Goal: Task Accomplishment & Management: Manage account settings

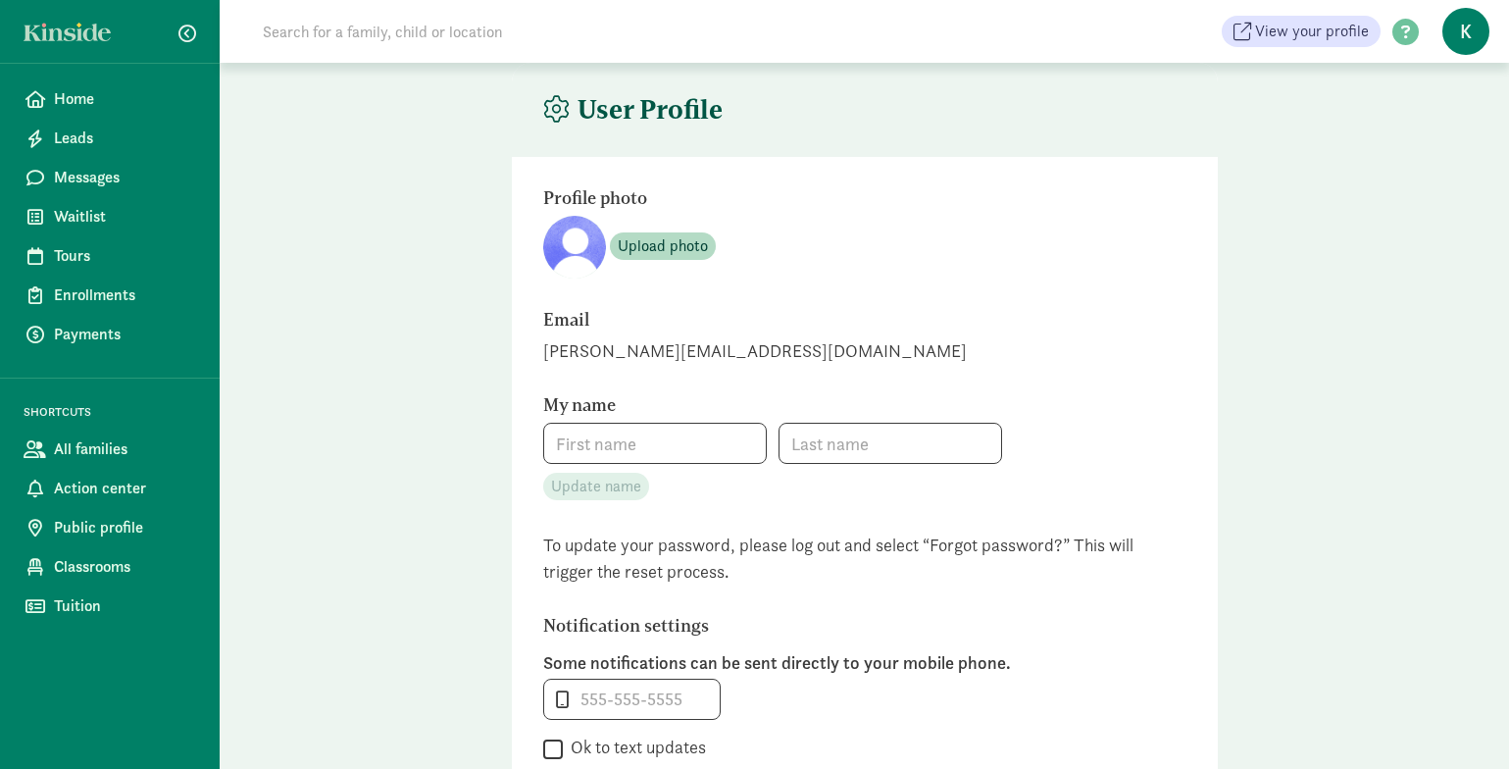
type input "Kelly"
type input "Stratton"
type input "406-577-2554"
checkbox input "false"
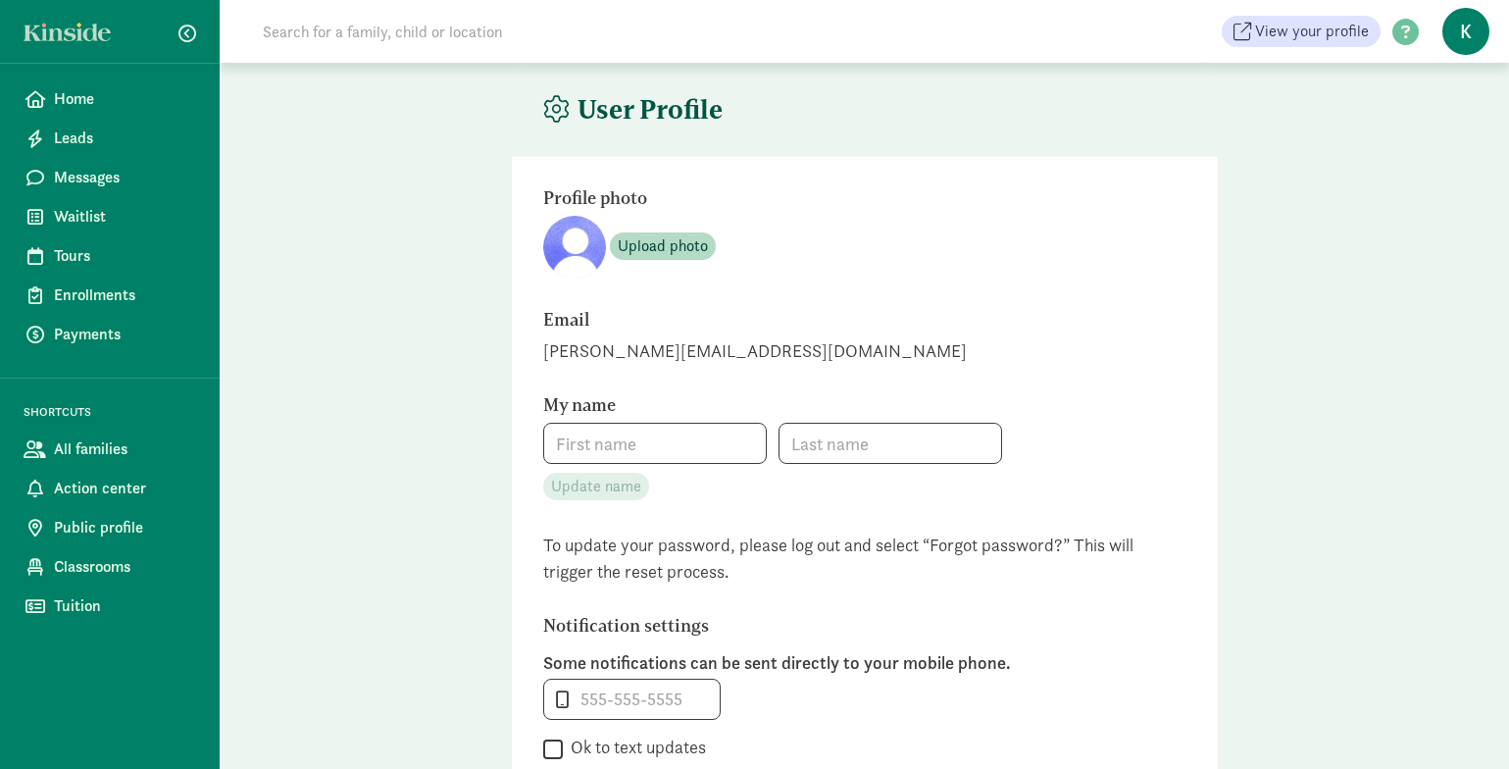
checkbox input "false"
click at [648, 250] on span "Upload photo" at bounding box center [663, 246] width 90 height 24
type input "[PERSON_NAME]"
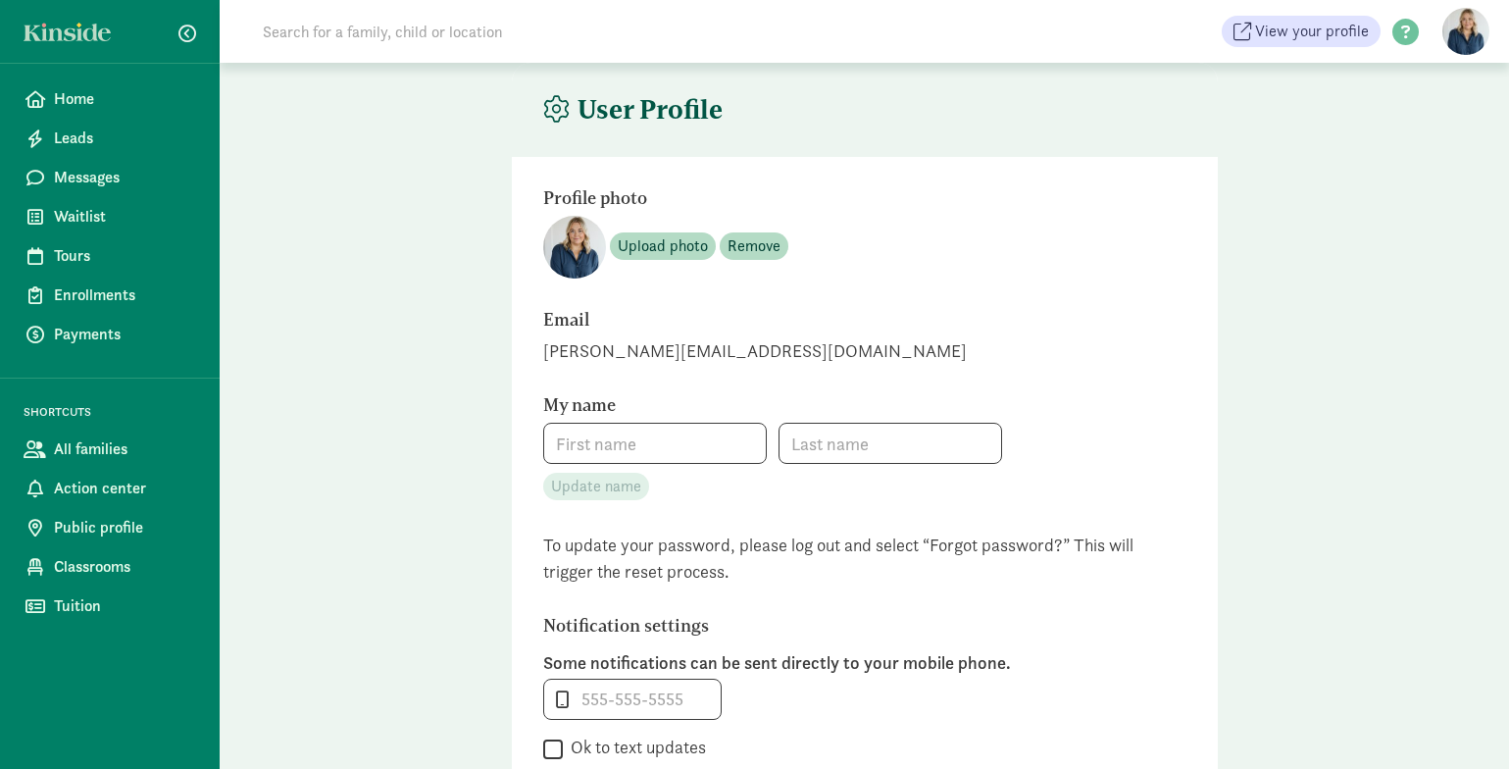
type input "[PHONE_NUMBER]"
checkbox input "false"
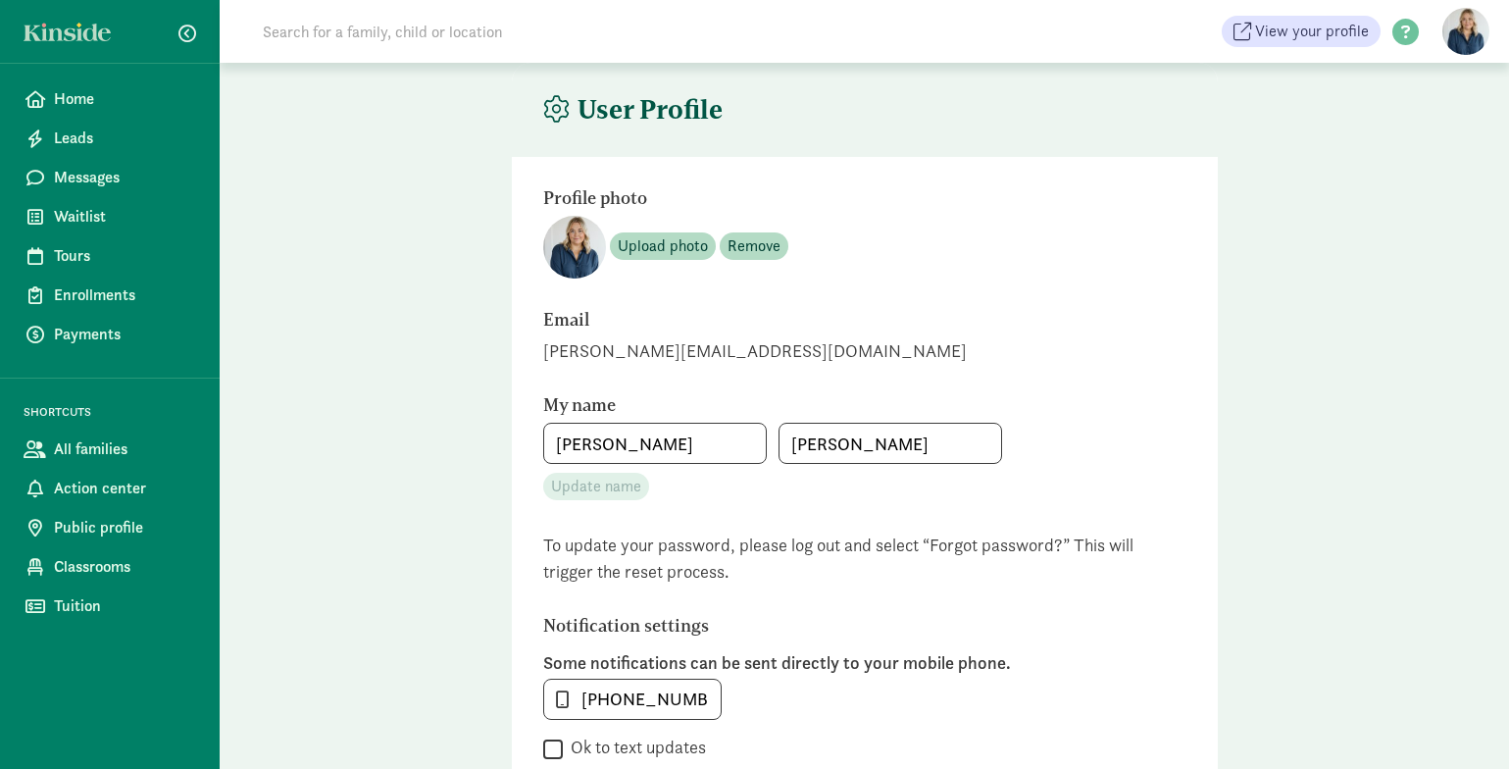
click at [1078, 256] on div "Upload photo Remove" at bounding box center [864, 247] width 643 height 63
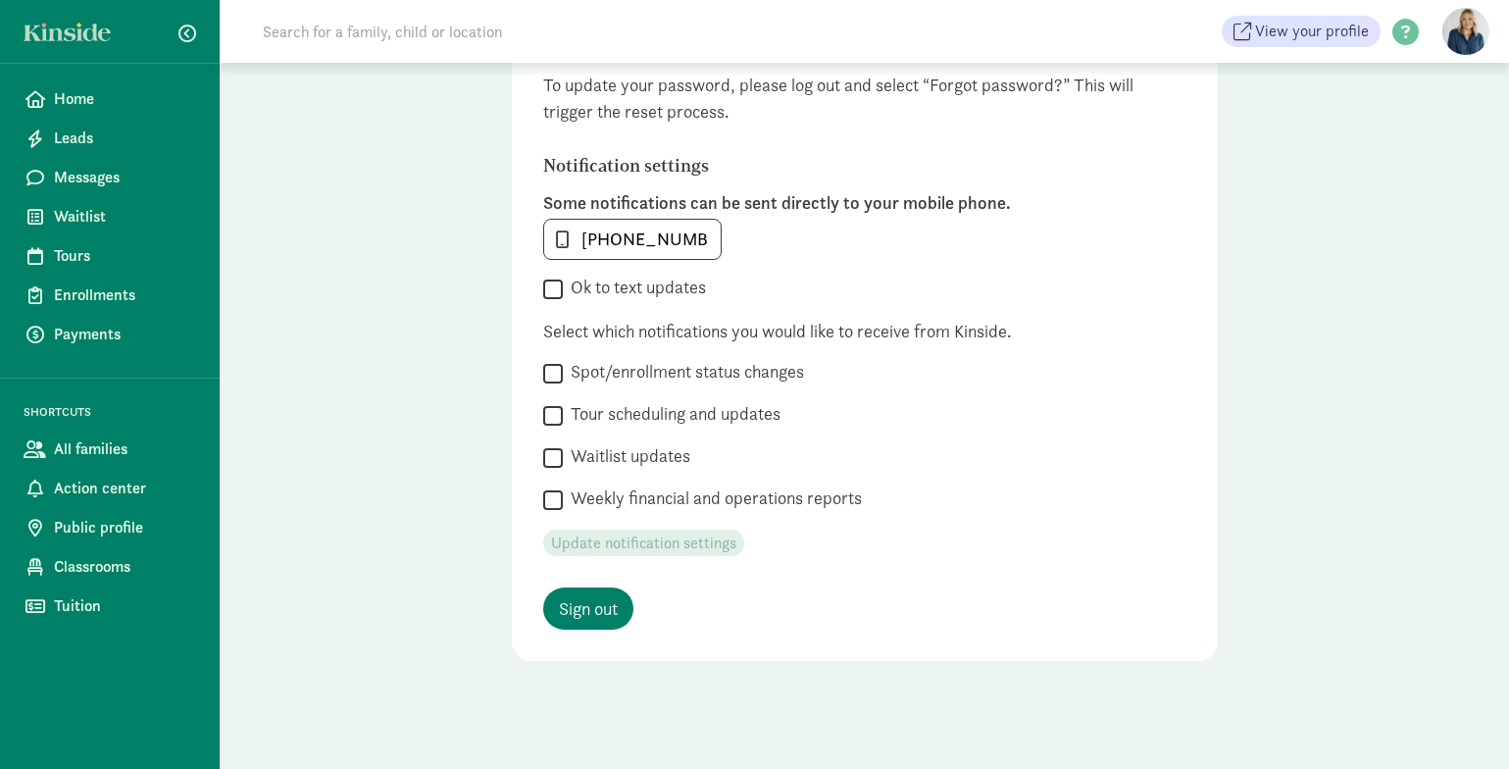
scroll to position [469, 0]
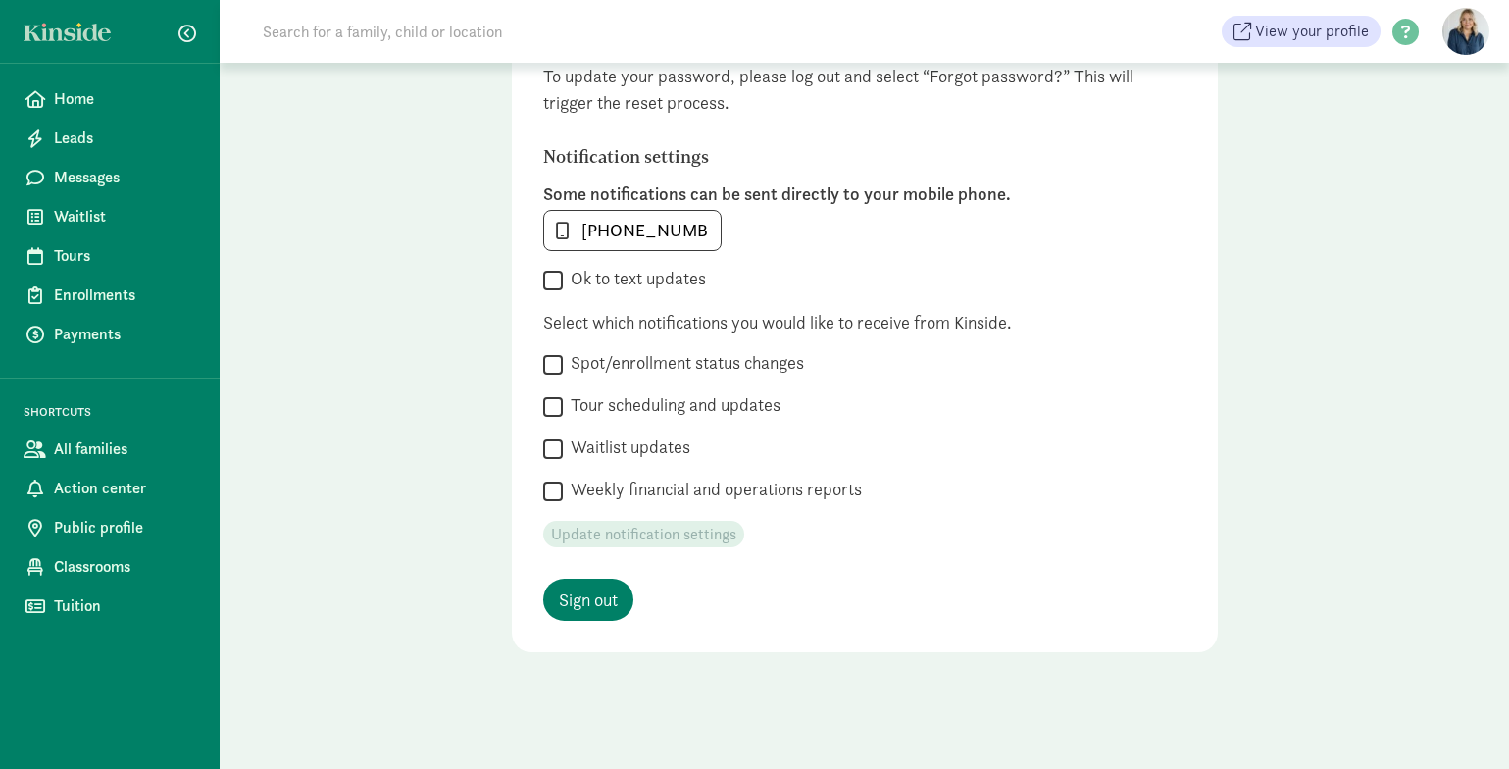
click at [555, 407] on input "Tour scheduling and updates" at bounding box center [553, 406] width 20 height 26
checkbox input "true"
click at [551, 450] on input "Waitlist updates" at bounding box center [553, 448] width 20 height 26
checkbox input "true"
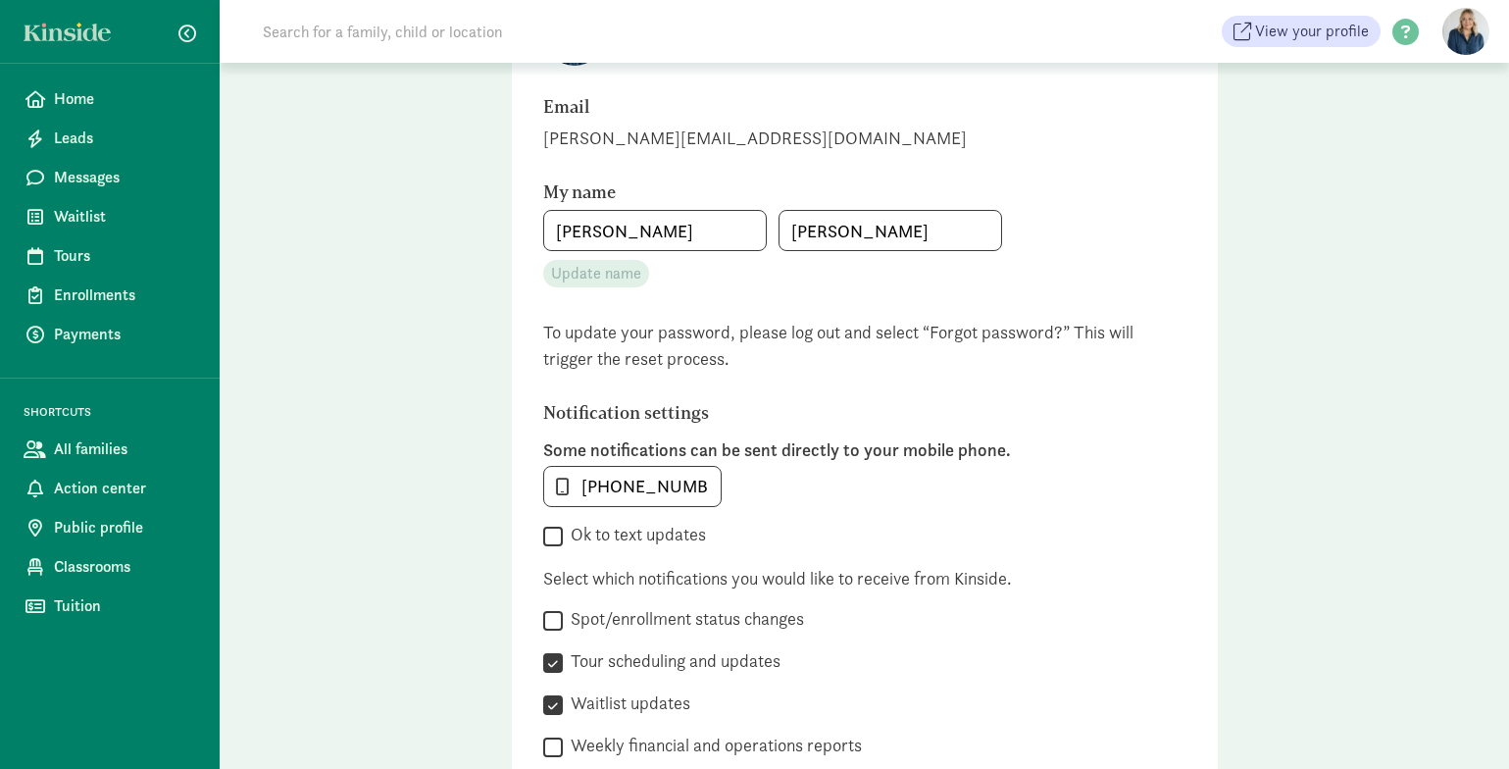
scroll to position [0, 0]
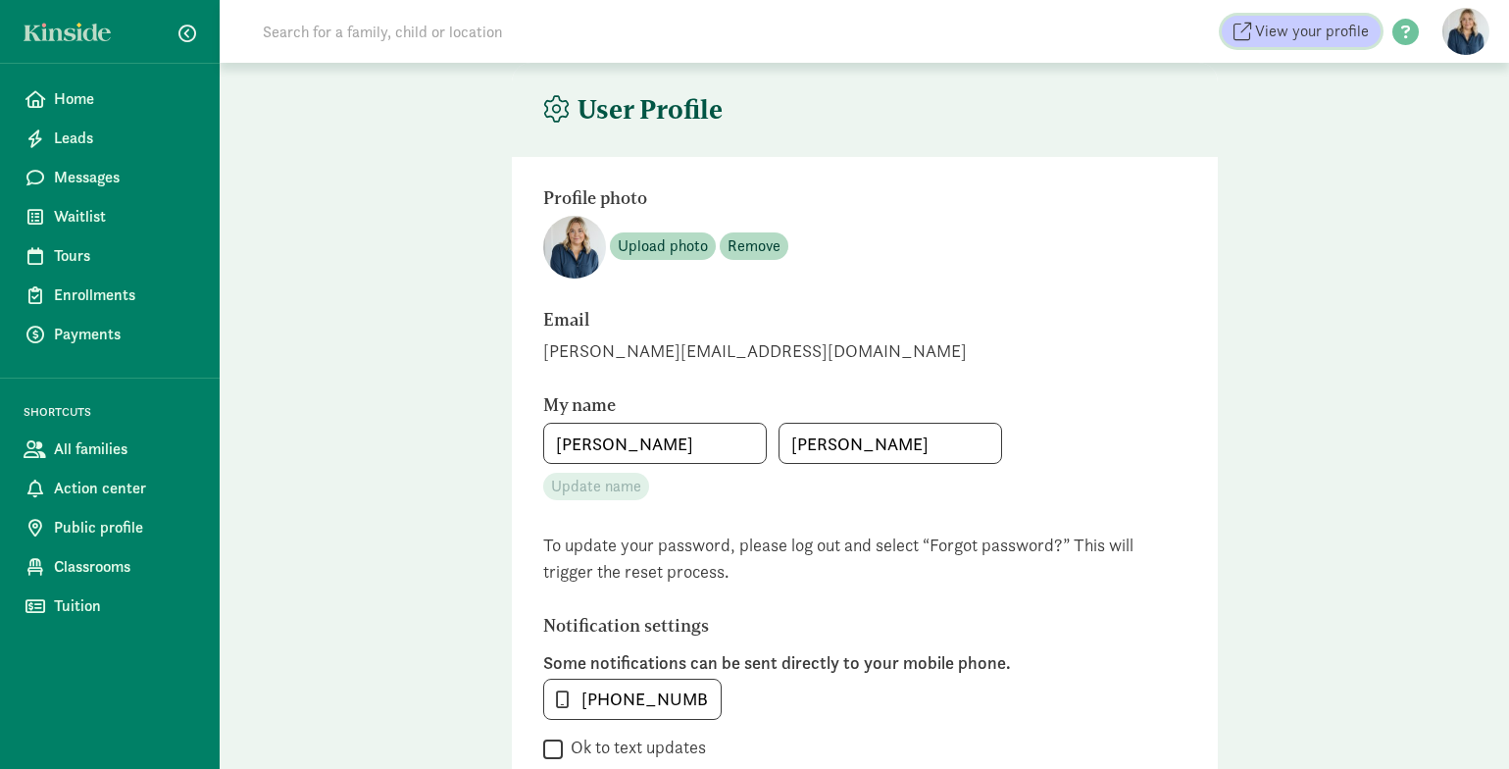
click at [1319, 30] on span "View your profile" at bounding box center [1312, 32] width 114 height 24
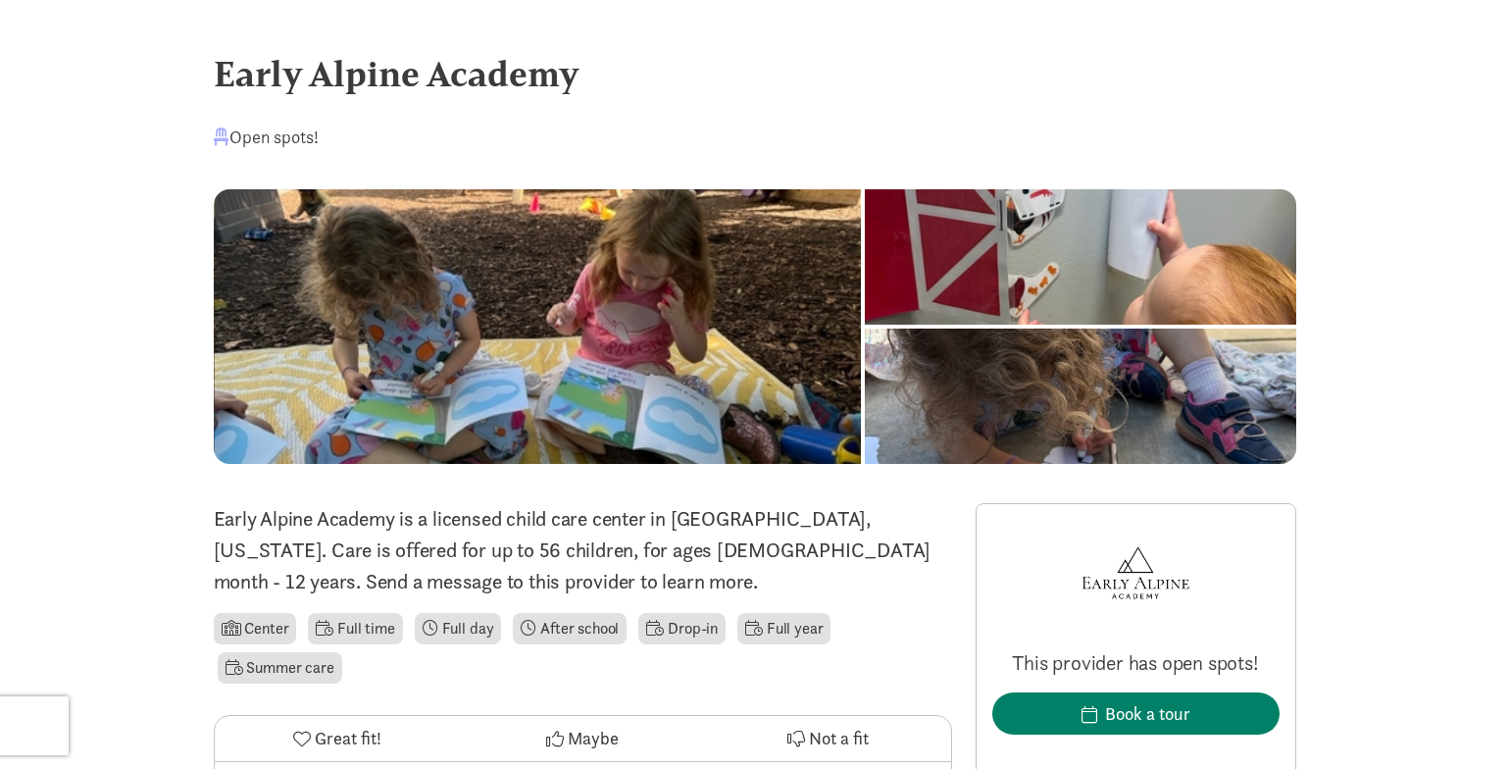
click at [986, 356] on div at bounding box center [1080, 396] width 431 height 135
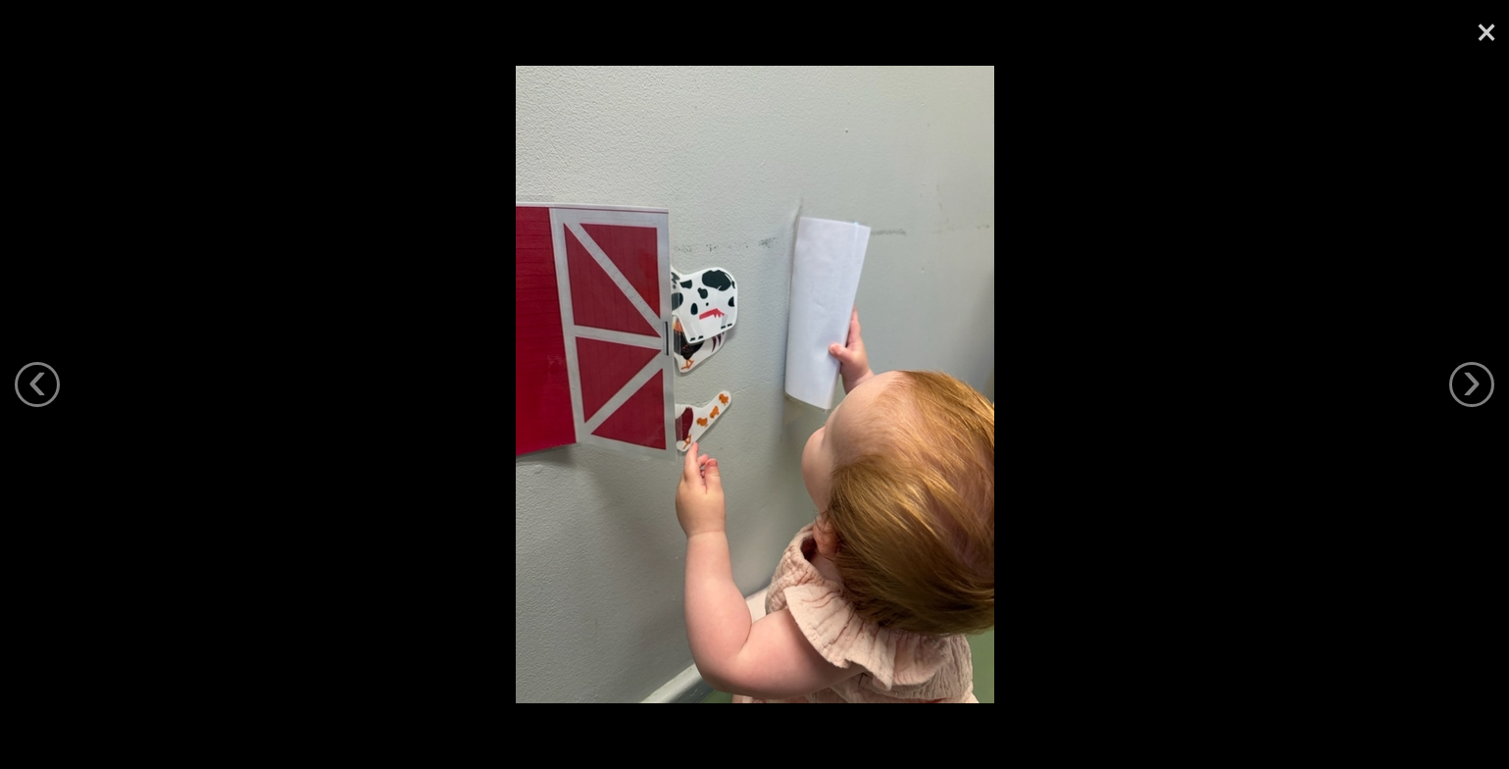
click at [1129, 361] on div at bounding box center [754, 384] width 1509 height 769
click at [1487, 32] on link "×" at bounding box center [1486, 29] width 45 height 59
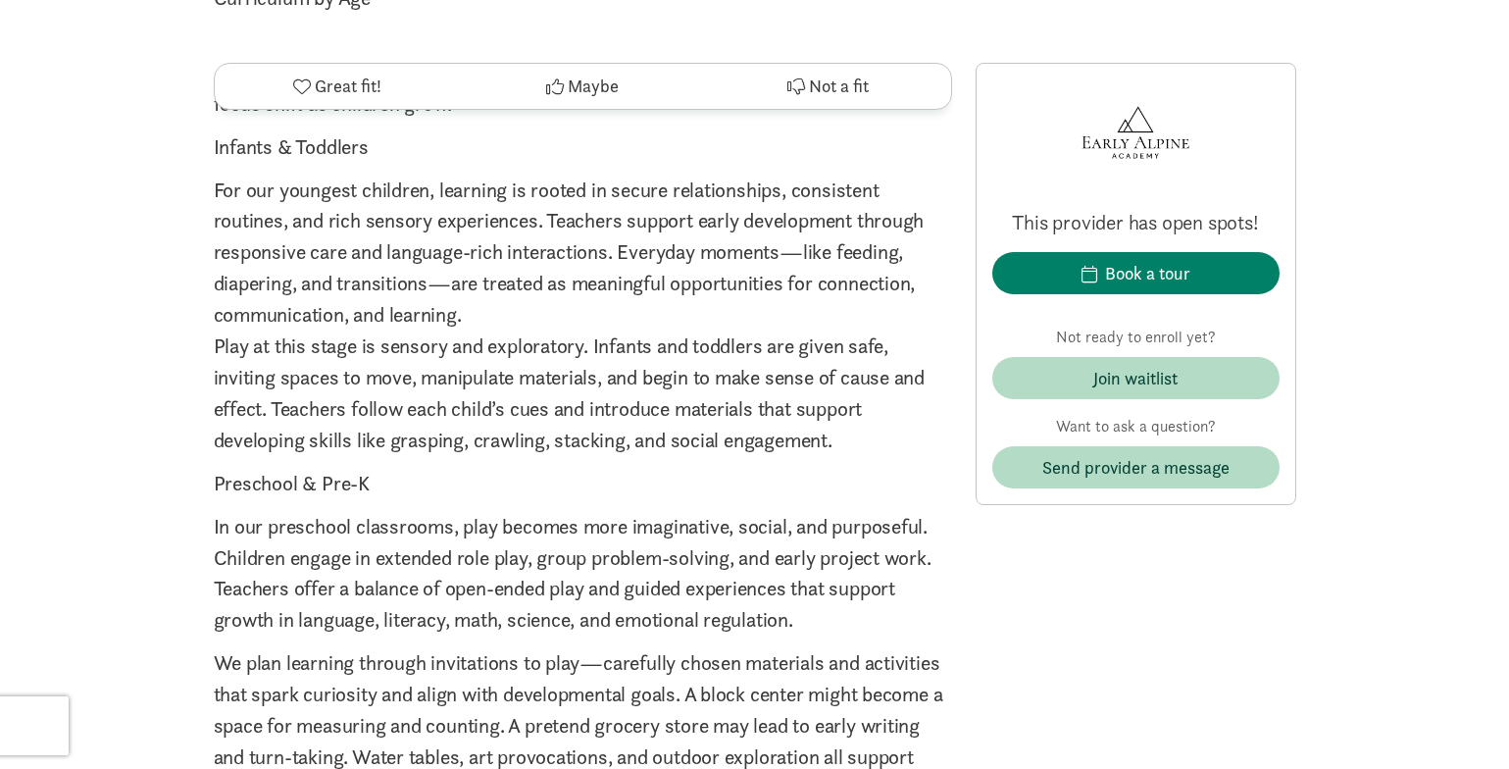
scroll to position [4164, 0]
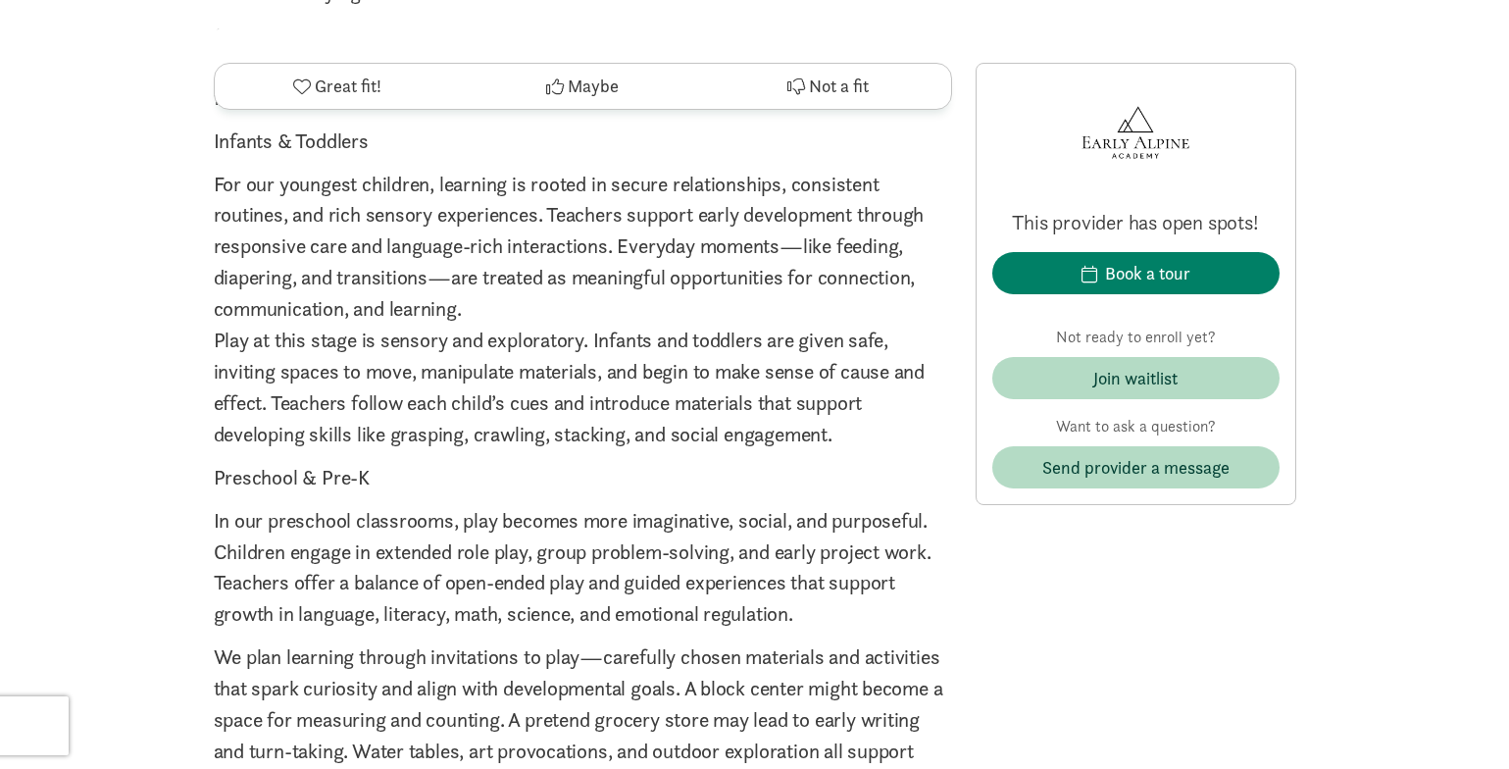
click at [365, 480] on p "Preschool & Pre-K" at bounding box center [583, 477] width 738 height 31
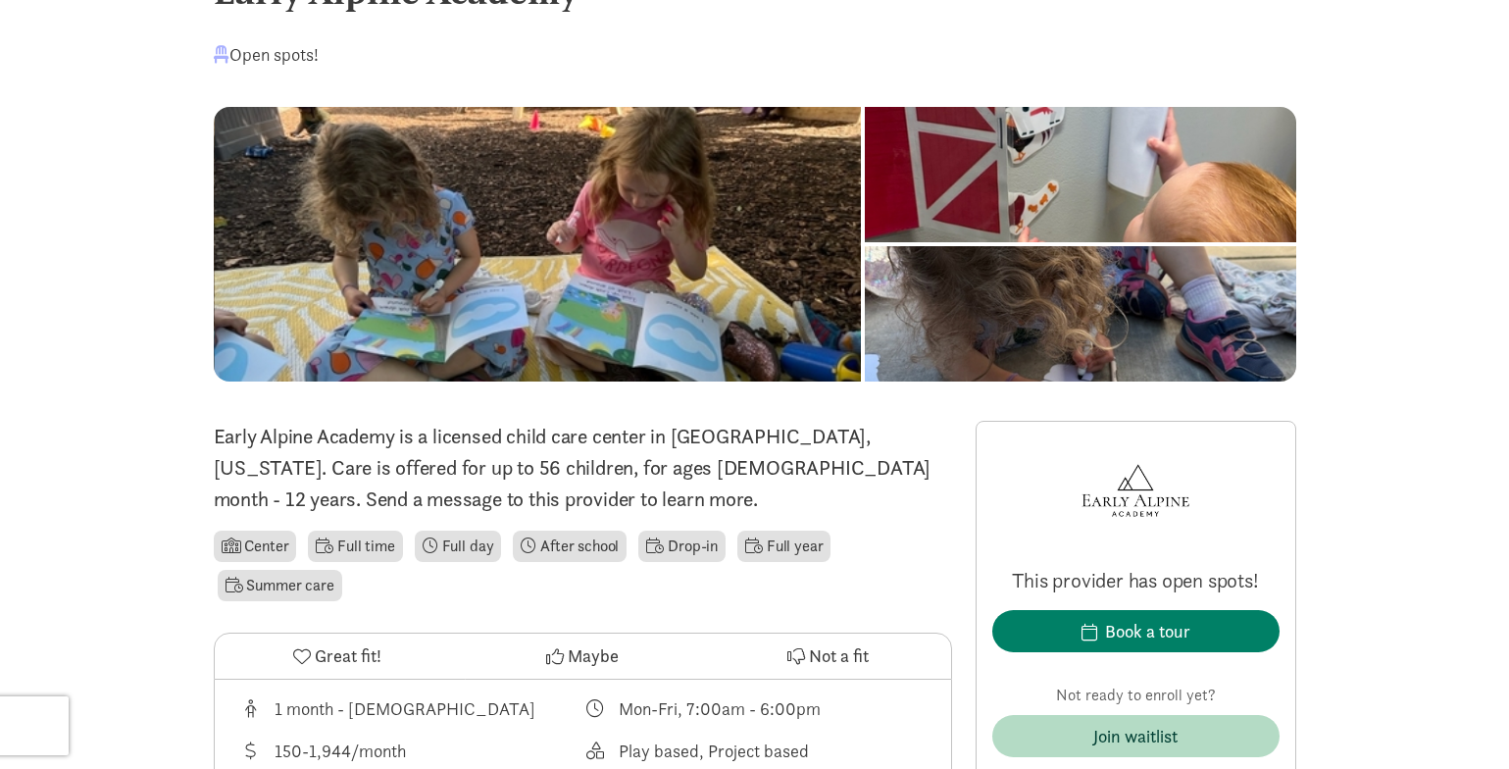
scroll to position [0, 0]
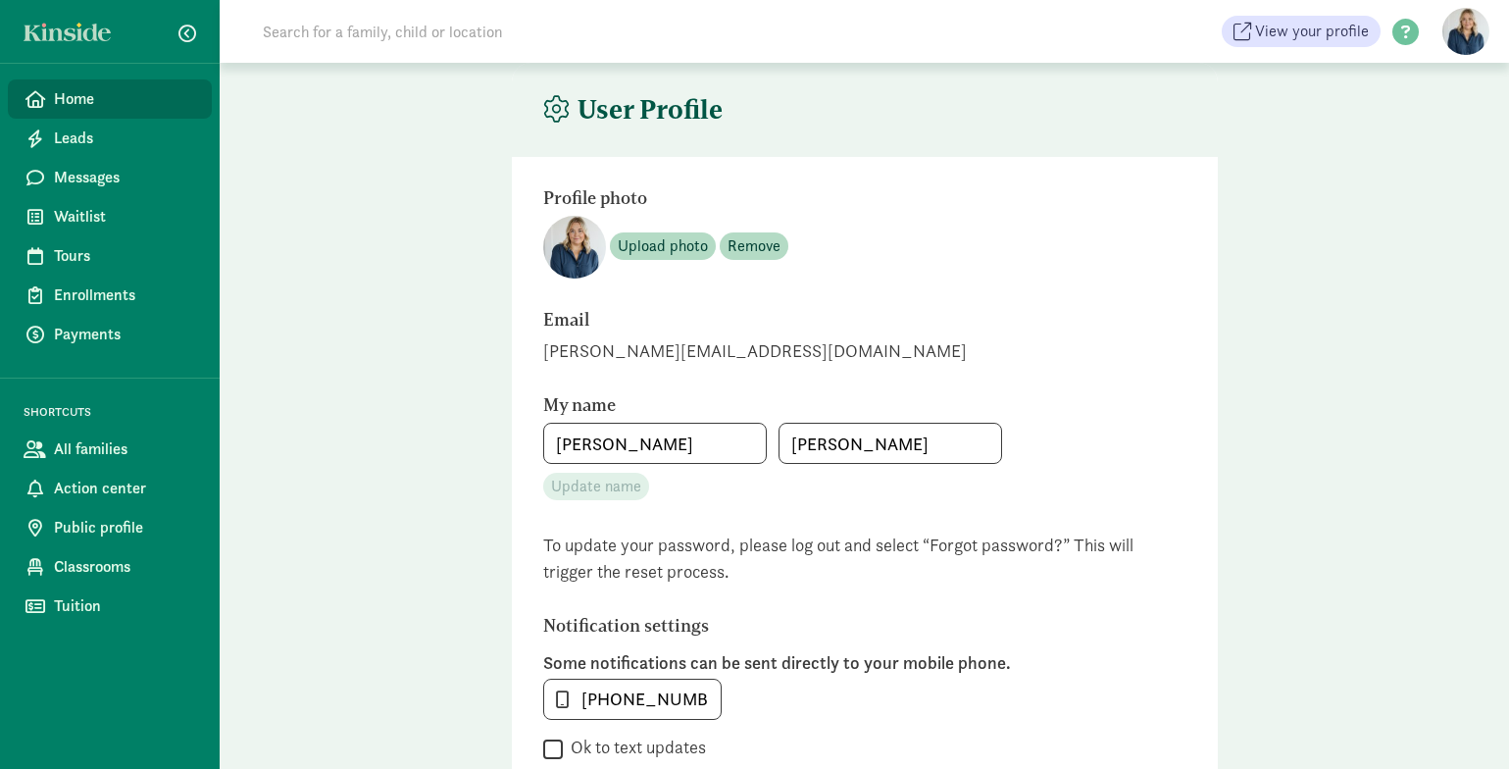
click at [54, 98] on span "Home" at bounding box center [125, 99] width 142 height 24
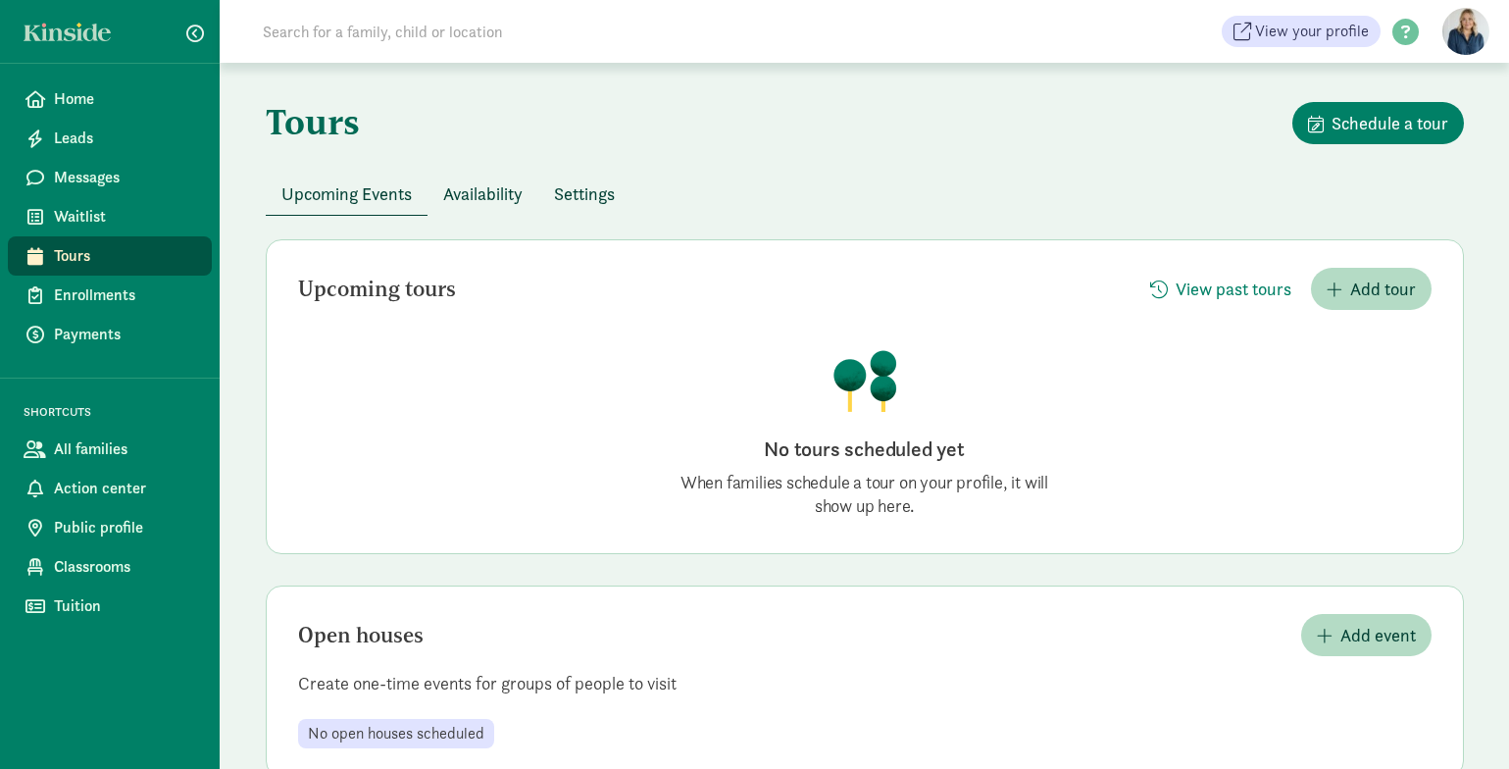
click at [495, 207] on button "Availability" at bounding box center [483, 194] width 111 height 42
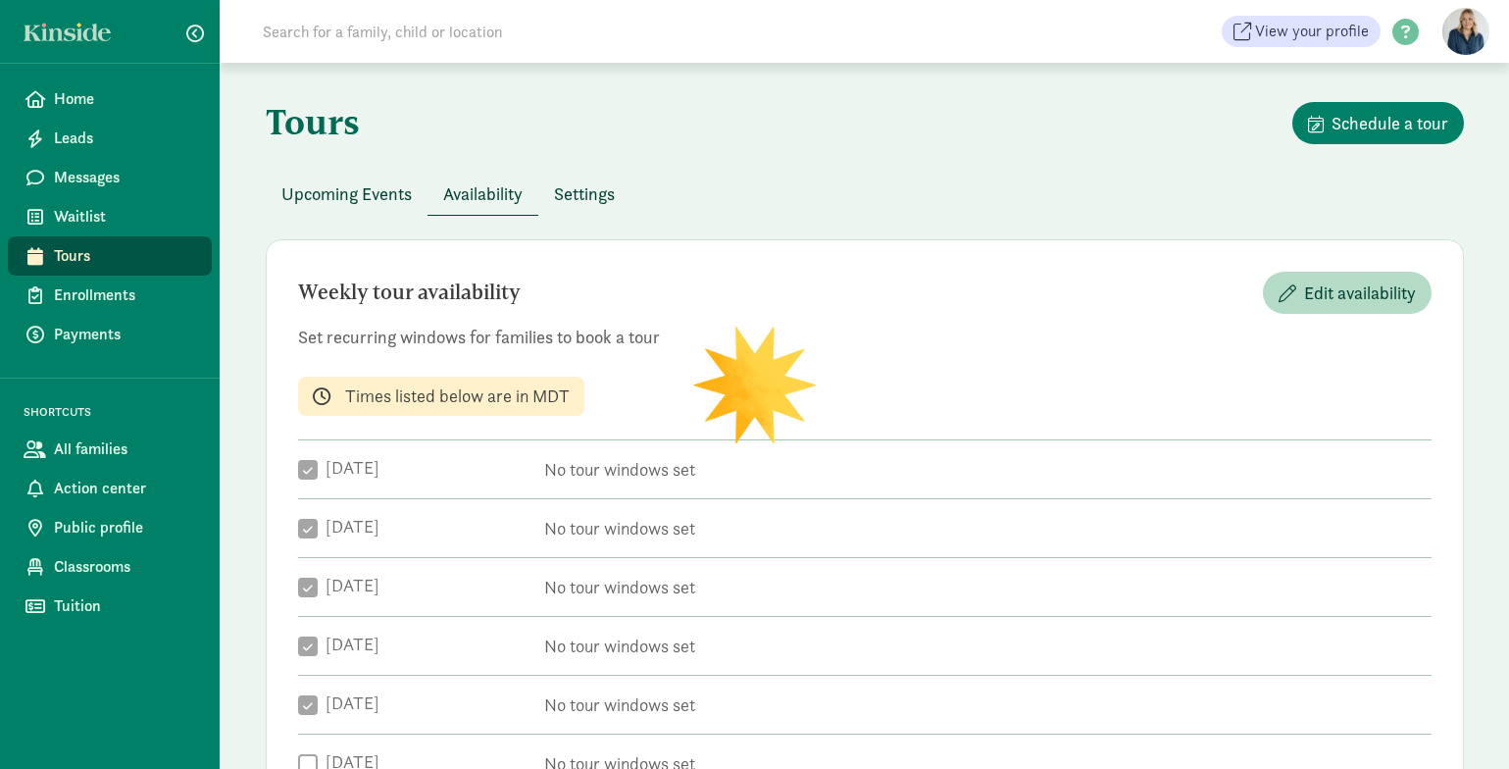
checkbox input "true"
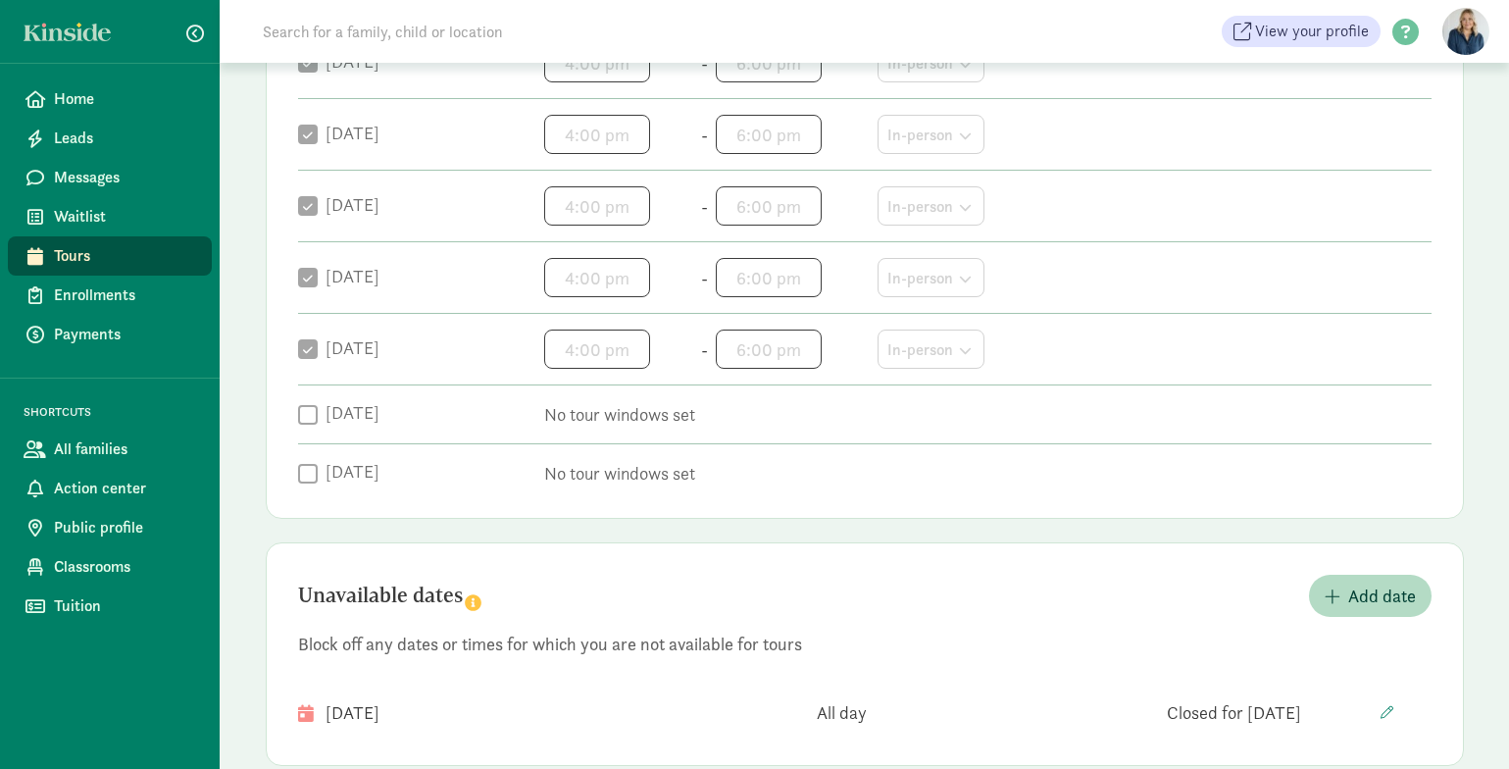
scroll to position [449, 0]
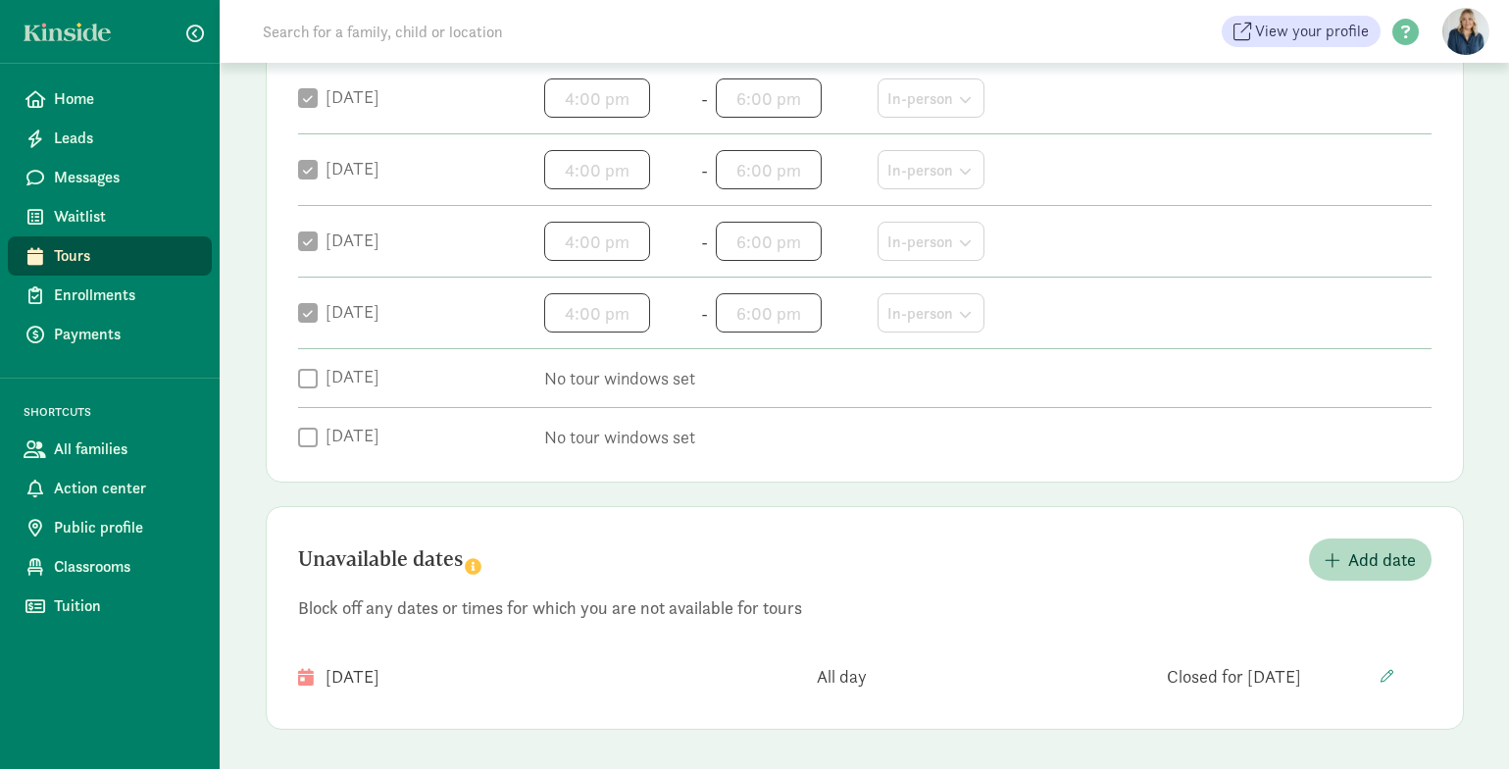
click at [597, 128] on div "Weekly tour availability Edit availability Set recurring windows for families t…" at bounding box center [865, 136] width 1198 height 692
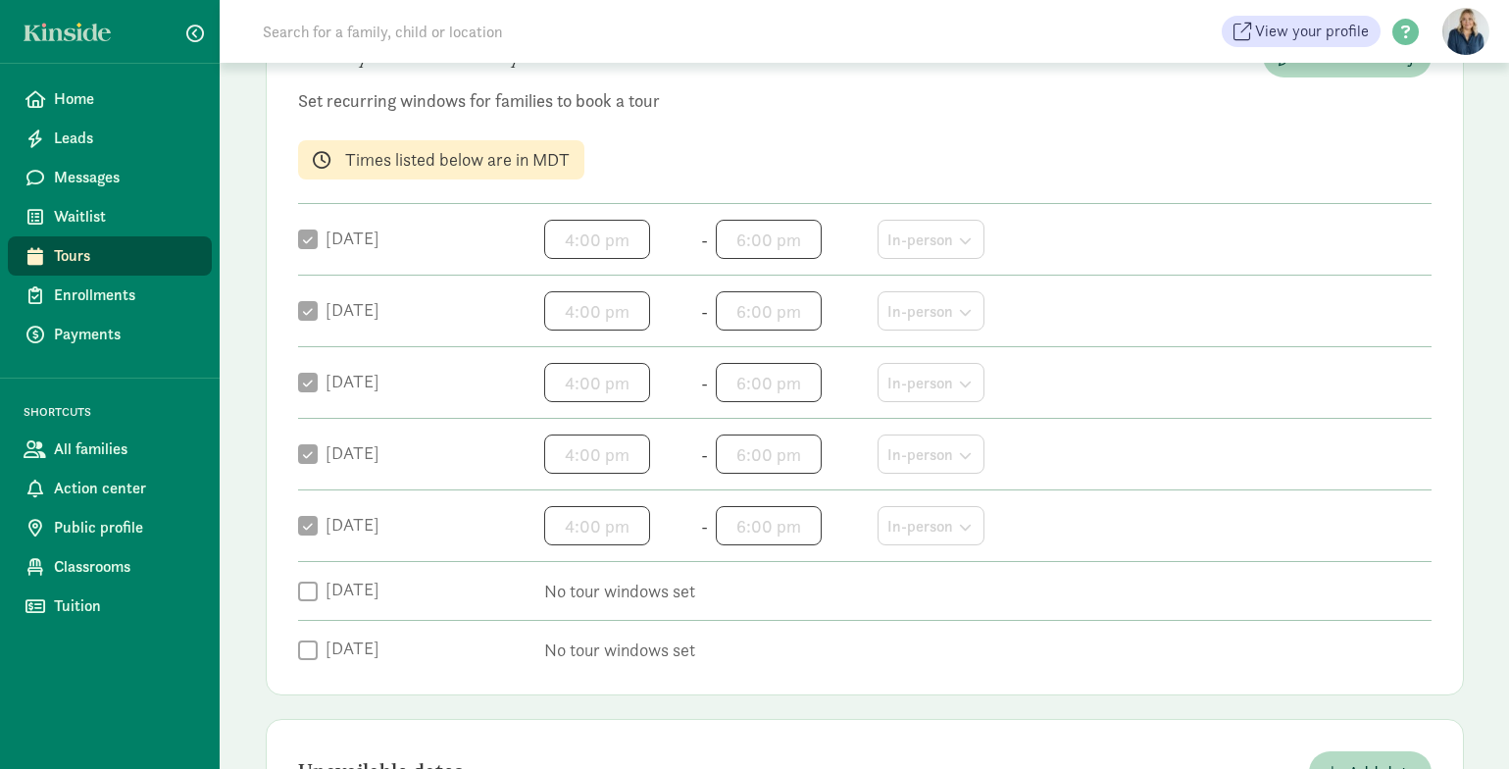
scroll to position [0, 0]
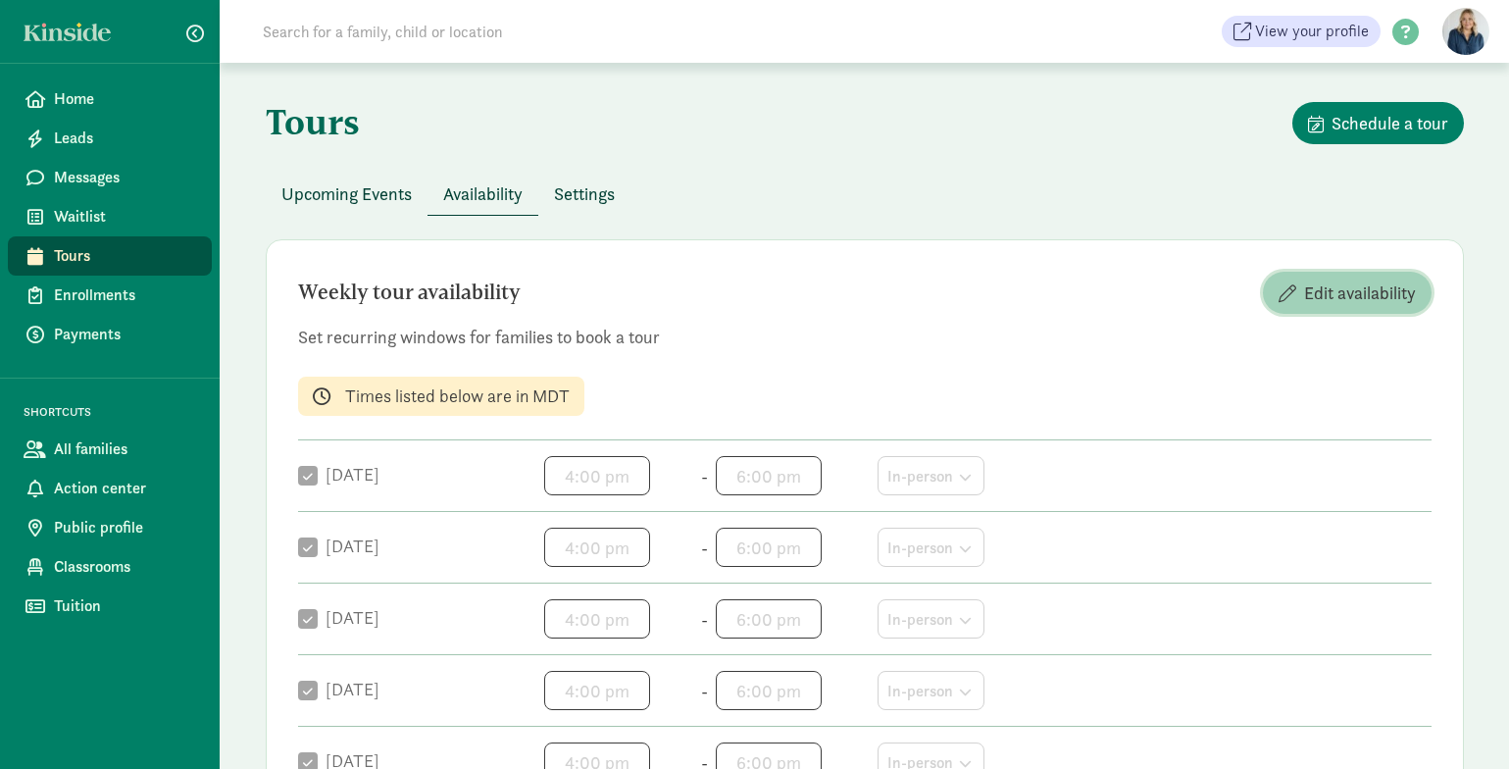
click at [1310, 286] on span "Edit availability" at bounding box center [1360, 292] width 112 height 26
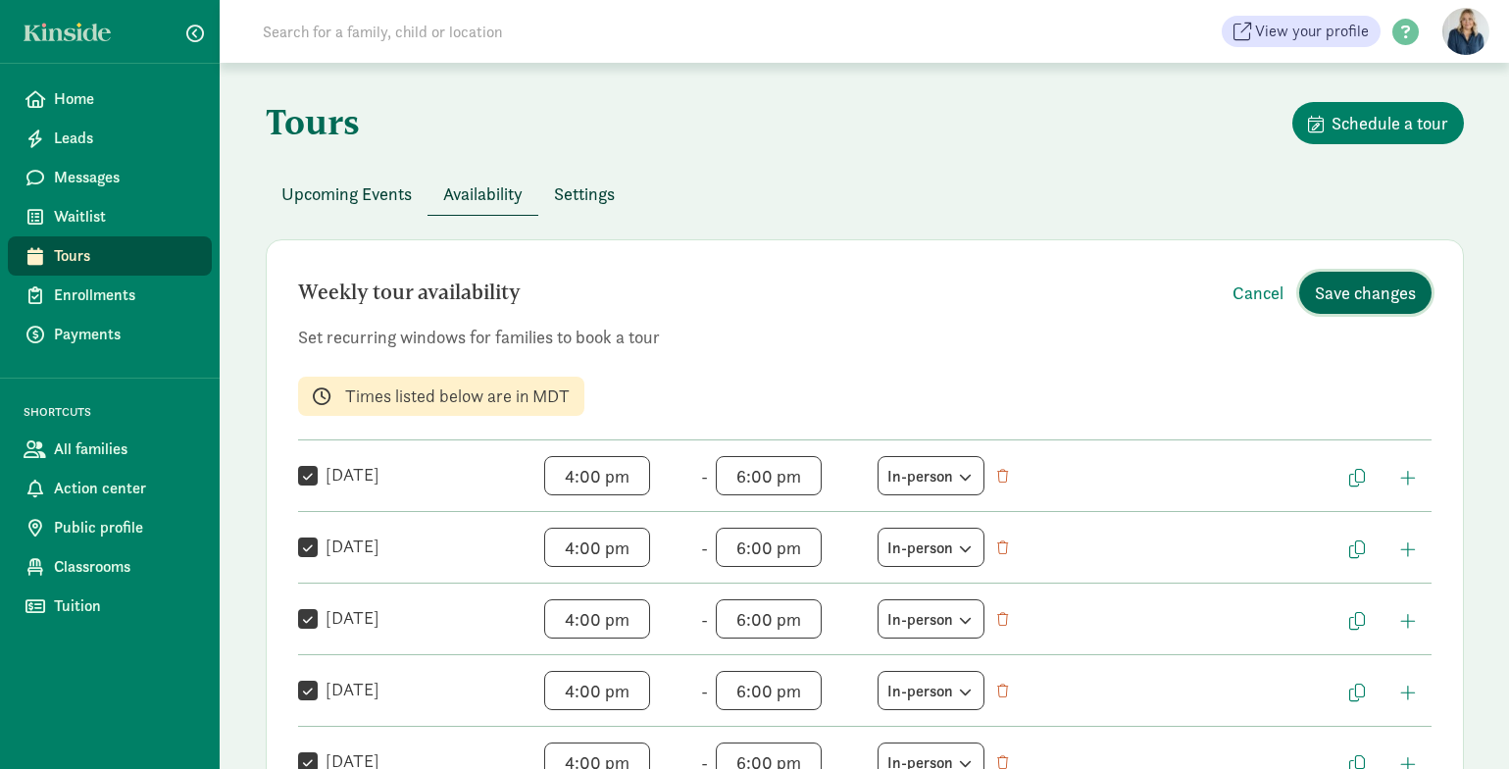
click at [1398, 290] on span "Save changes" at bounding box center [1365, 292] width 101 height 26
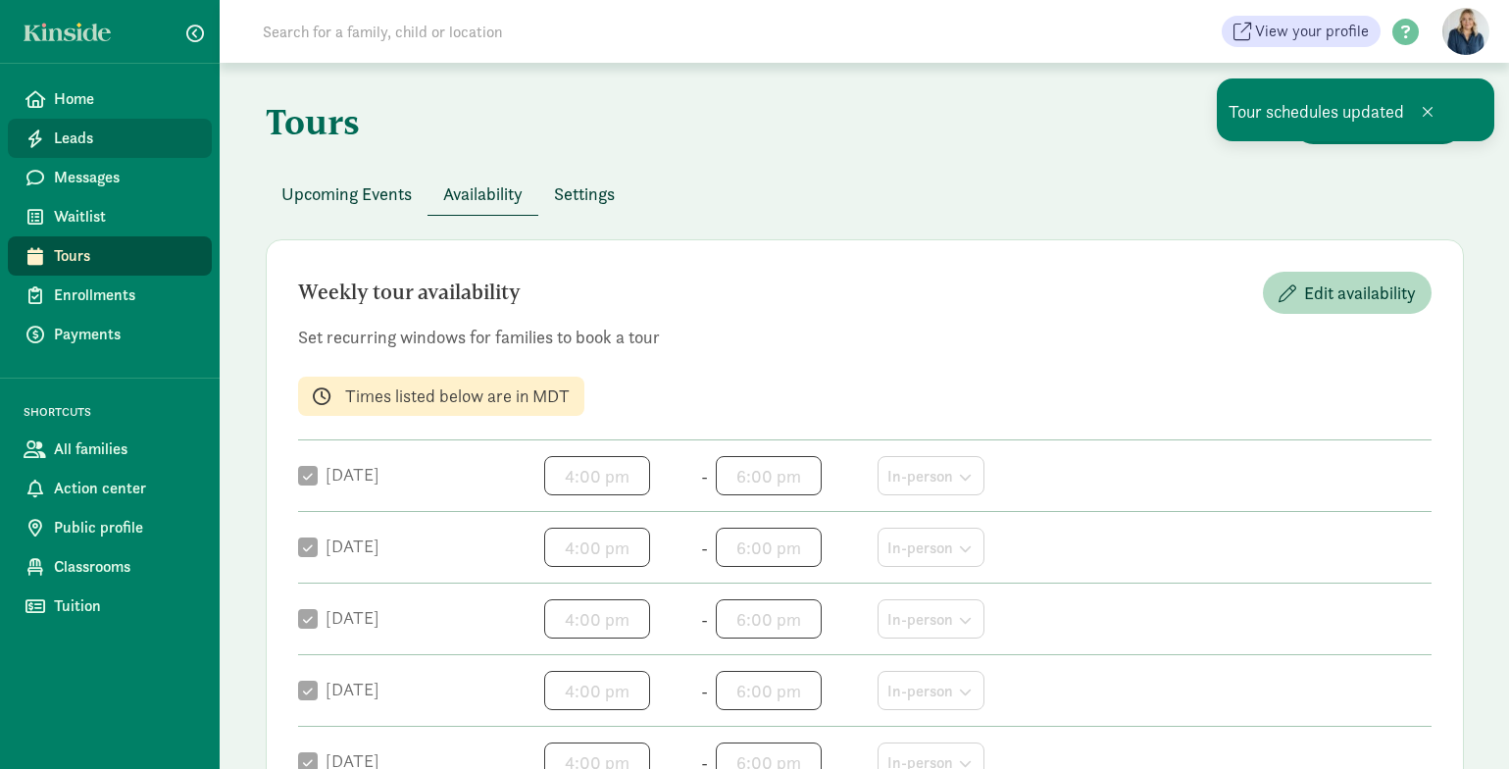
click at [93, 144] on span "Leads" at bounding box center [125, 139] width 142 height 24
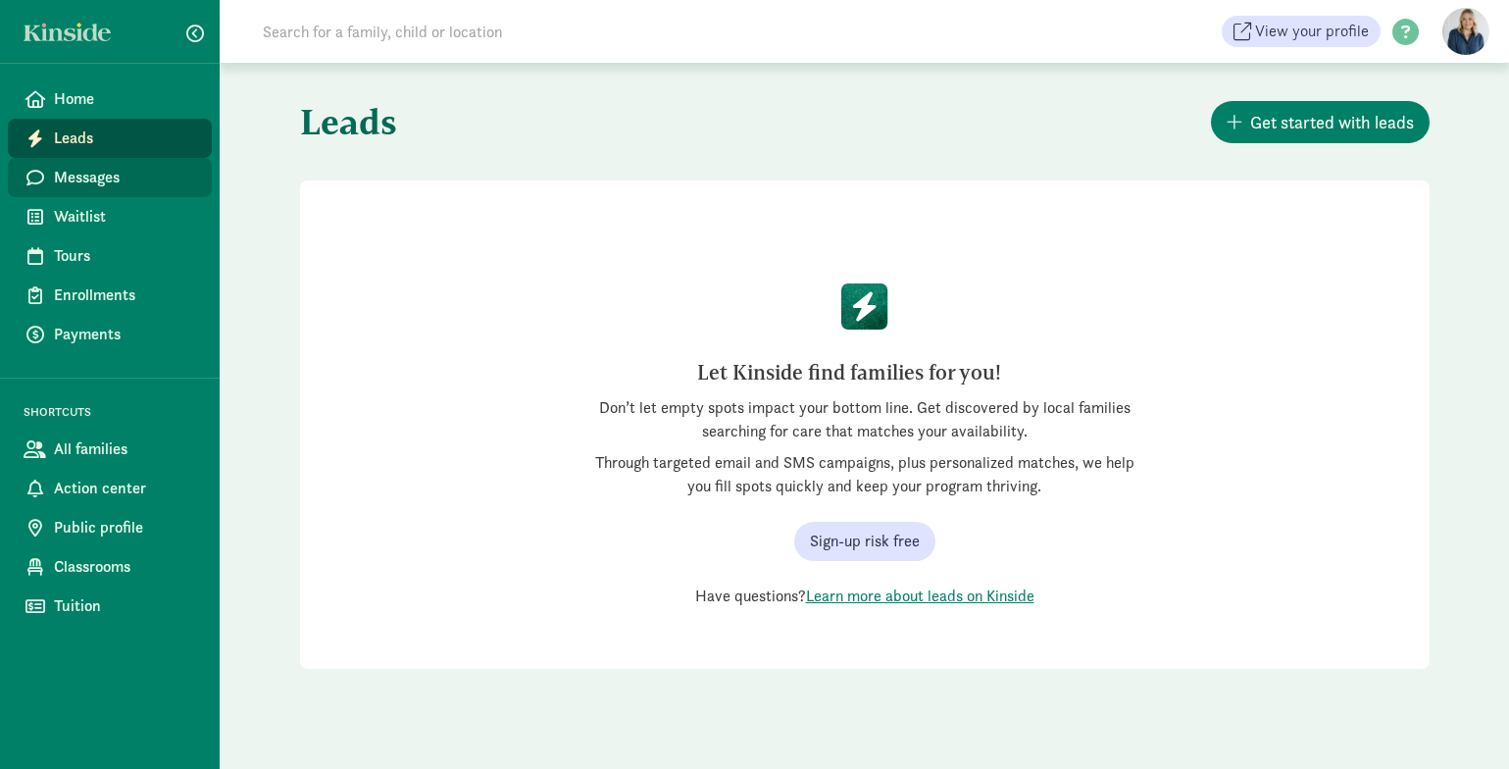
click at [148, 191] on link "Messages" at bounding box center [110, 177] width 204 height 39
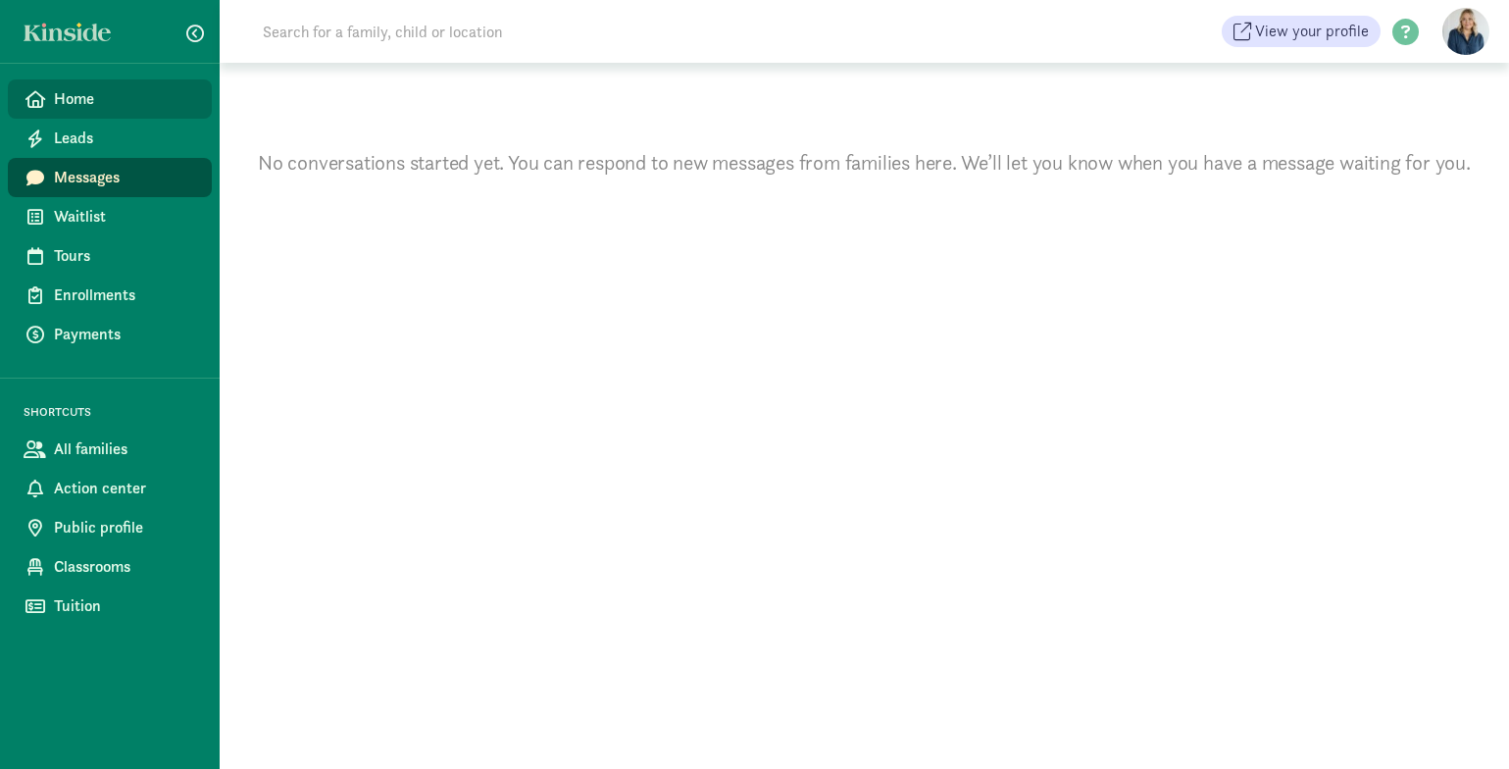
click at [104, 102] on span "Home" at bounding box center [125, 99] width 142 height 24
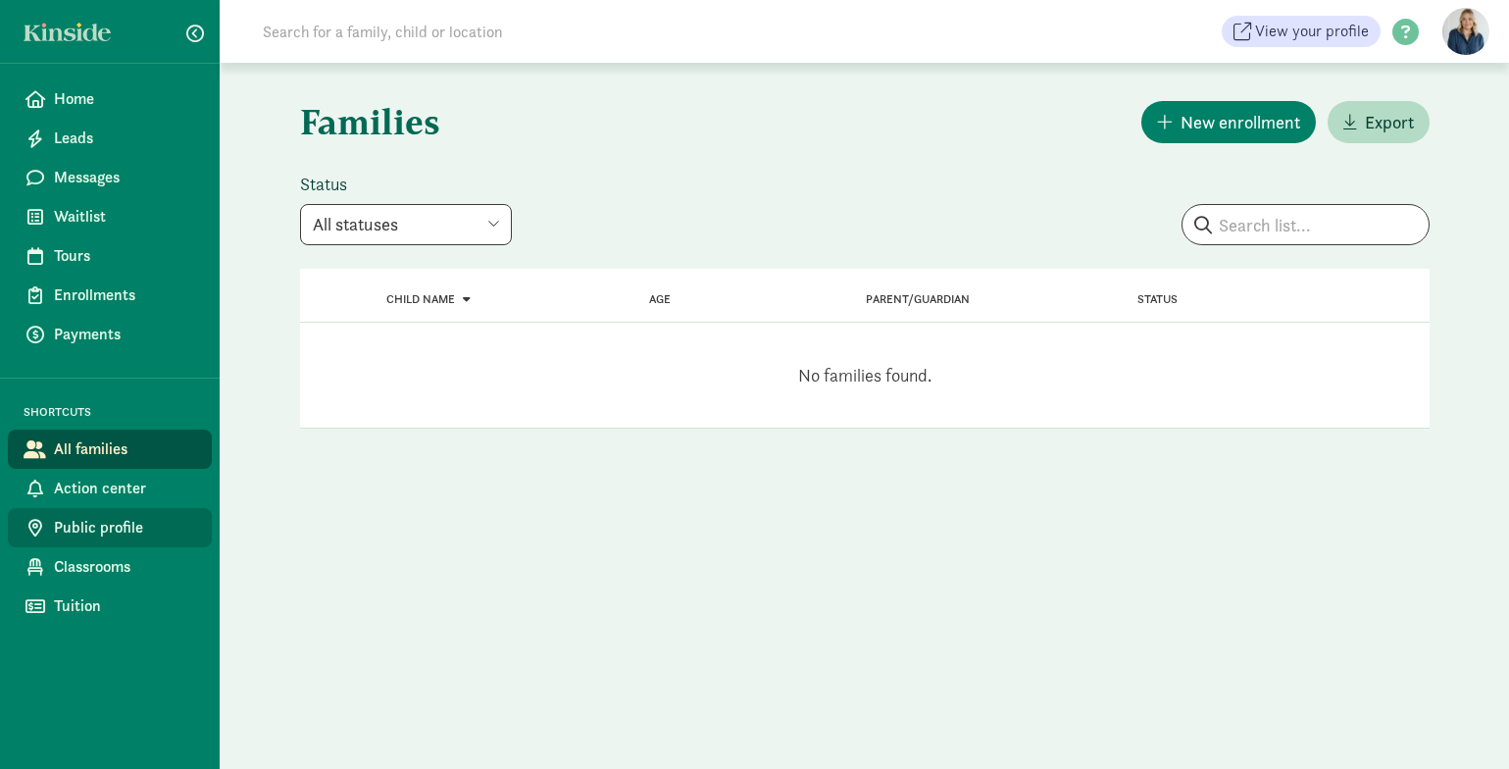
click at [121, 531] on span "Public profile" at bounding box center [125, 528] width 142 height 24
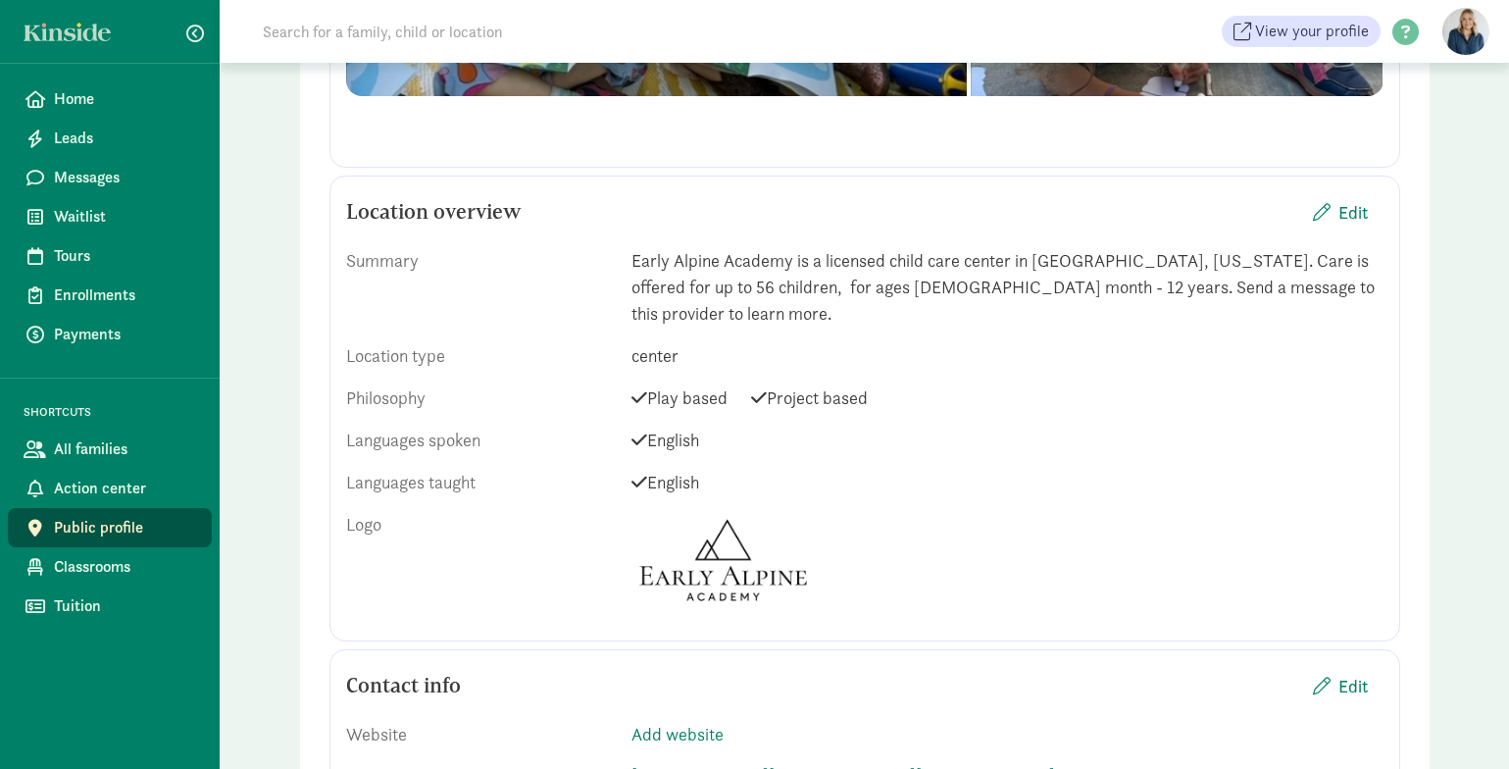
scroll to position [799, 0]
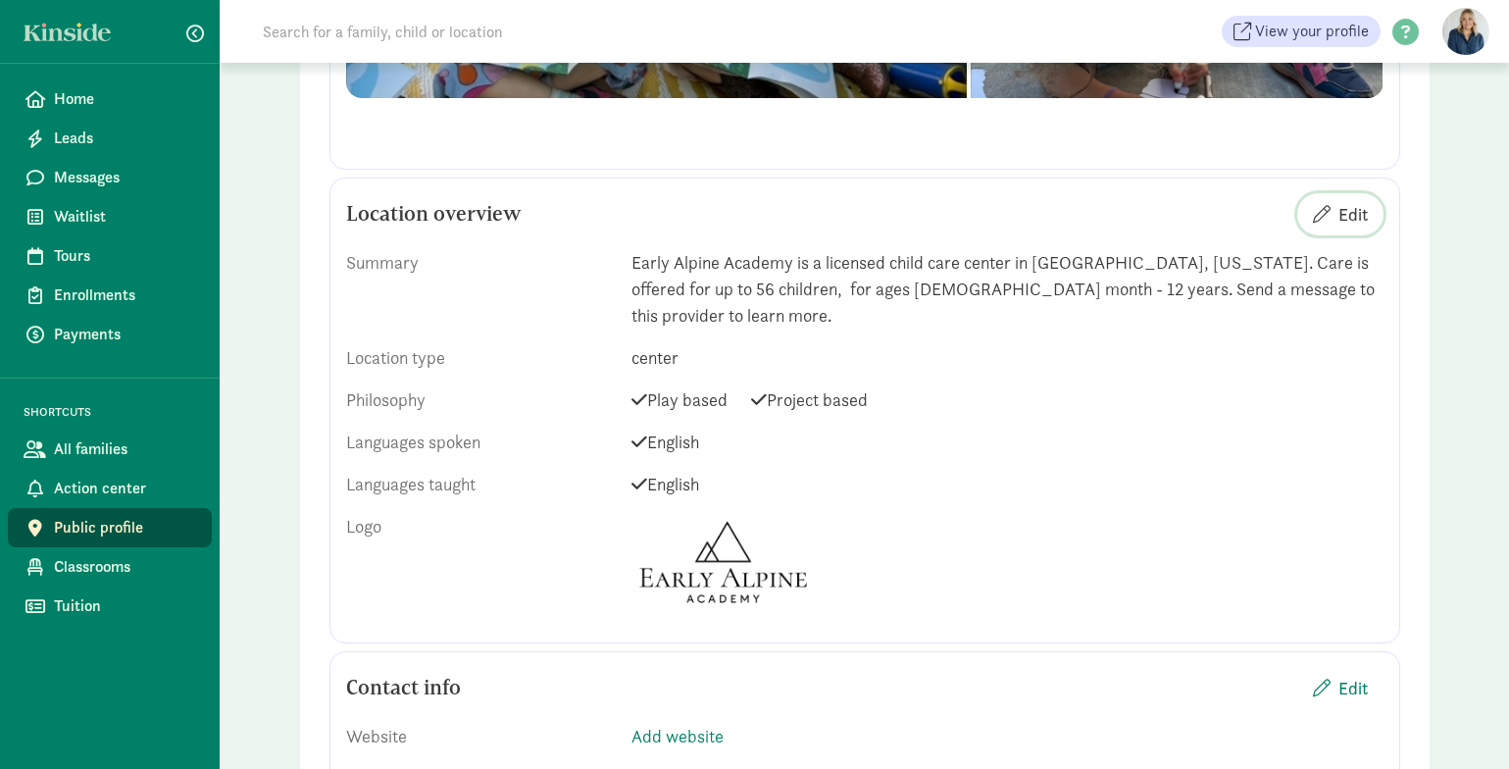
click at [1344, 211] on span "Edit" at bounding box center [1353, 214] width 29 height 26
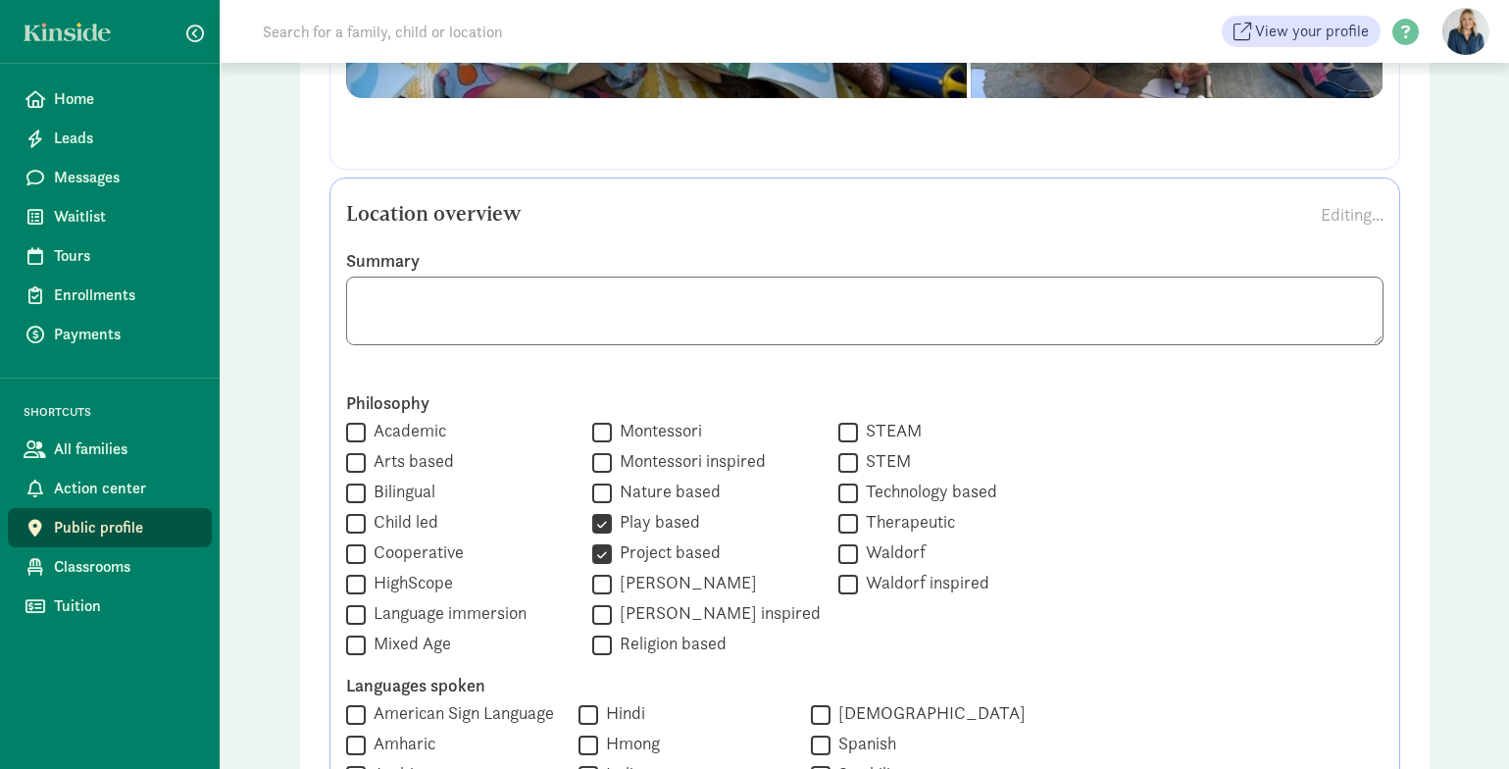
click at [1350, 295] on textarea at bounding box center [865, 311] width 1038 height 69
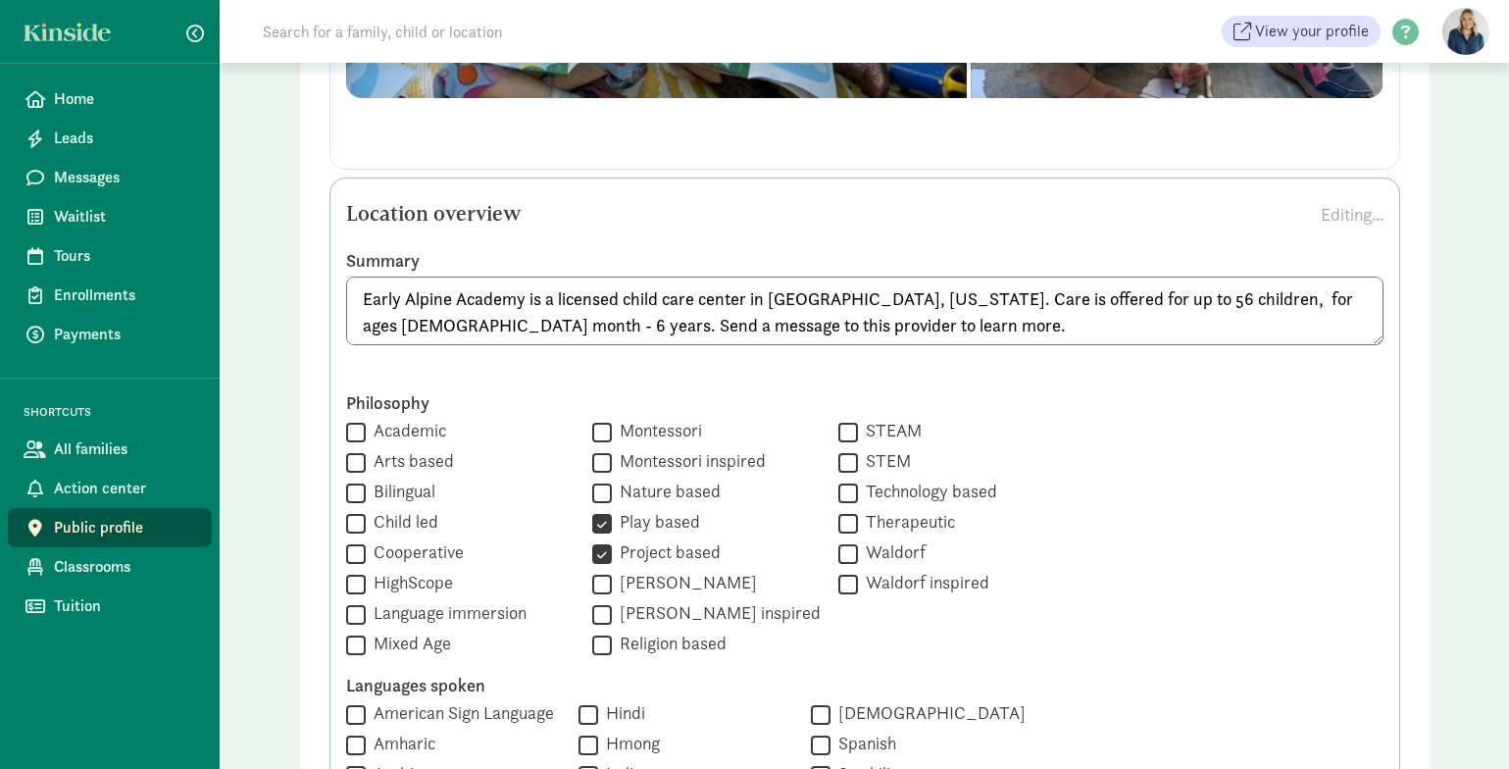
click at [1288, 434] on div "Philosophy  Academic  Arts based  Bilingual  Child led  Cooperative  High…" at bounding box center [865, 524] width 1038 height 267
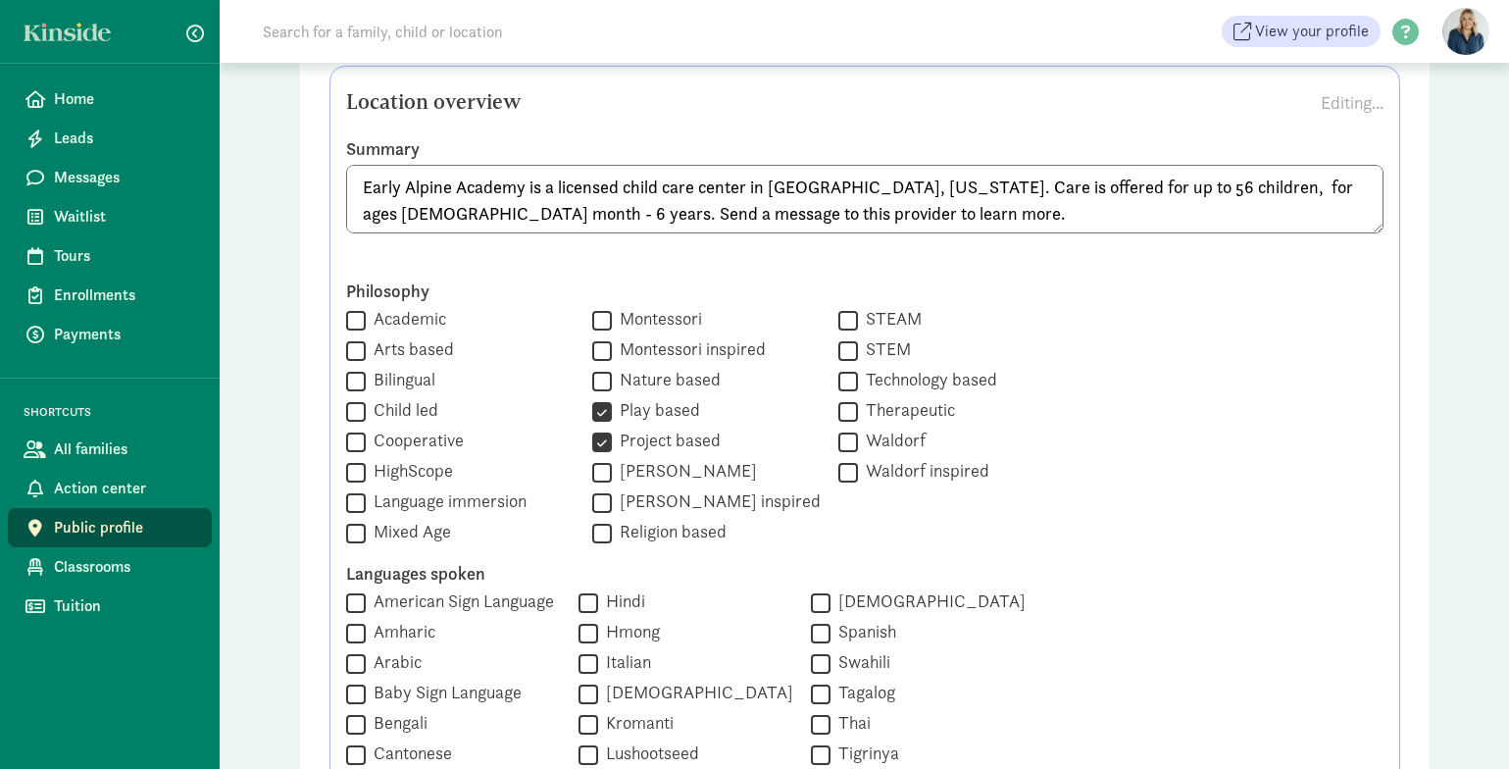
scroll to position [915, 0]
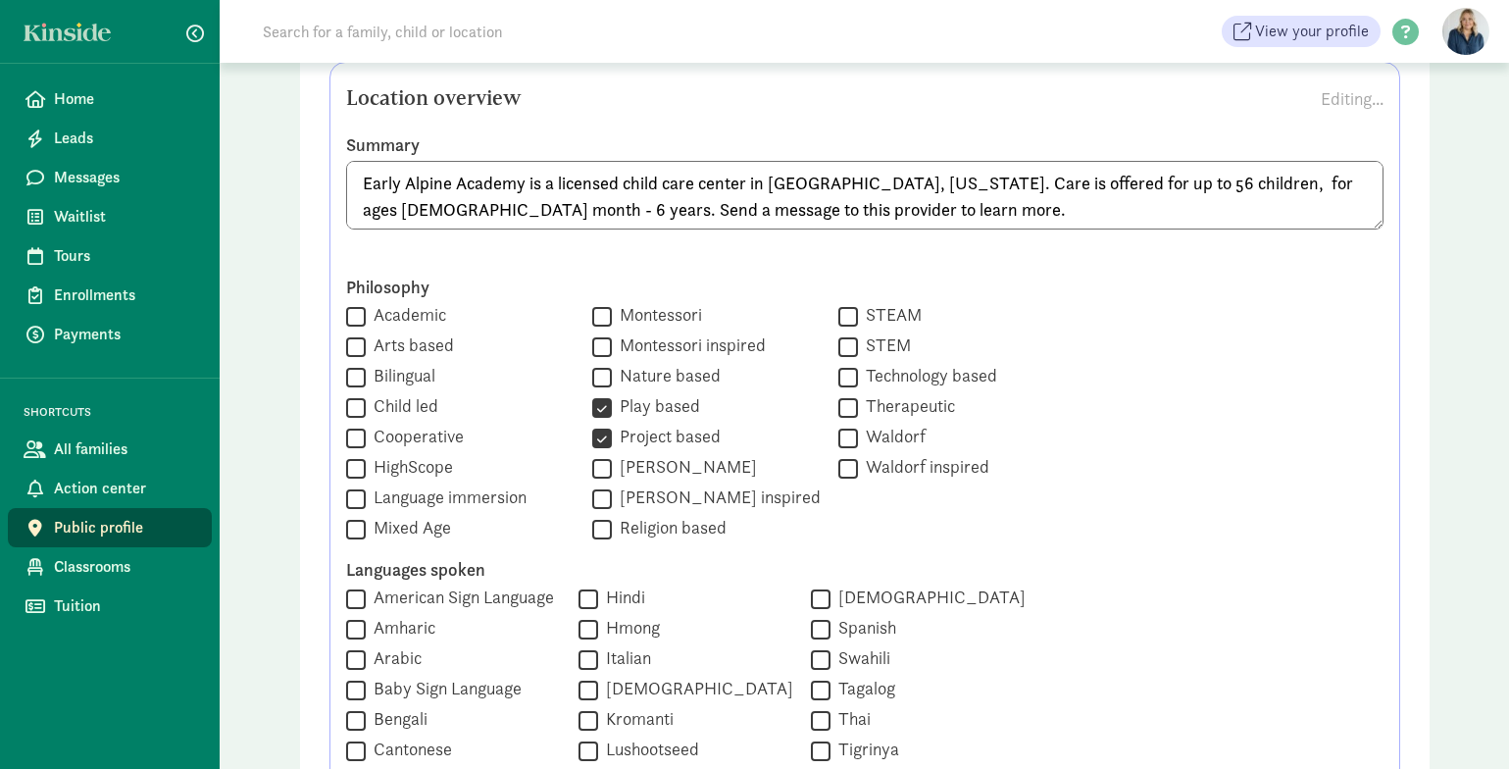
click at [767, 188] on textarea "Early Alpine Academy is a licensed child care center in Bozeman, Montana. Care …" at bounding box center [865, 195] width 1038 height 69
type textarea "Early Alpine Academy is a licensed child care center in downtown Bozeman, Monta…"
click at [1107, 282] on label "Philosophy" at bounding box center [865, 288] width 1038 height 24
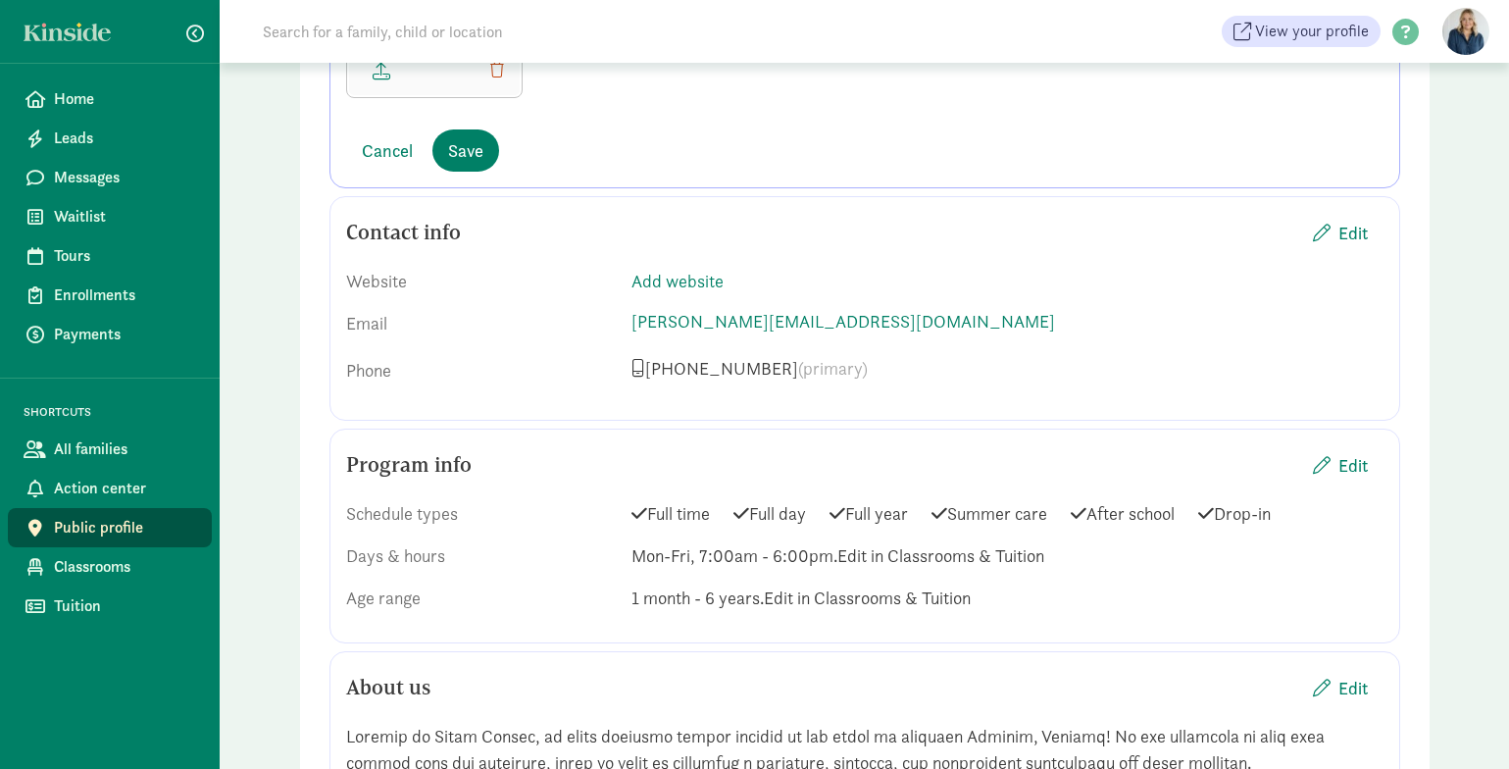
scroll to position [2226, 0]
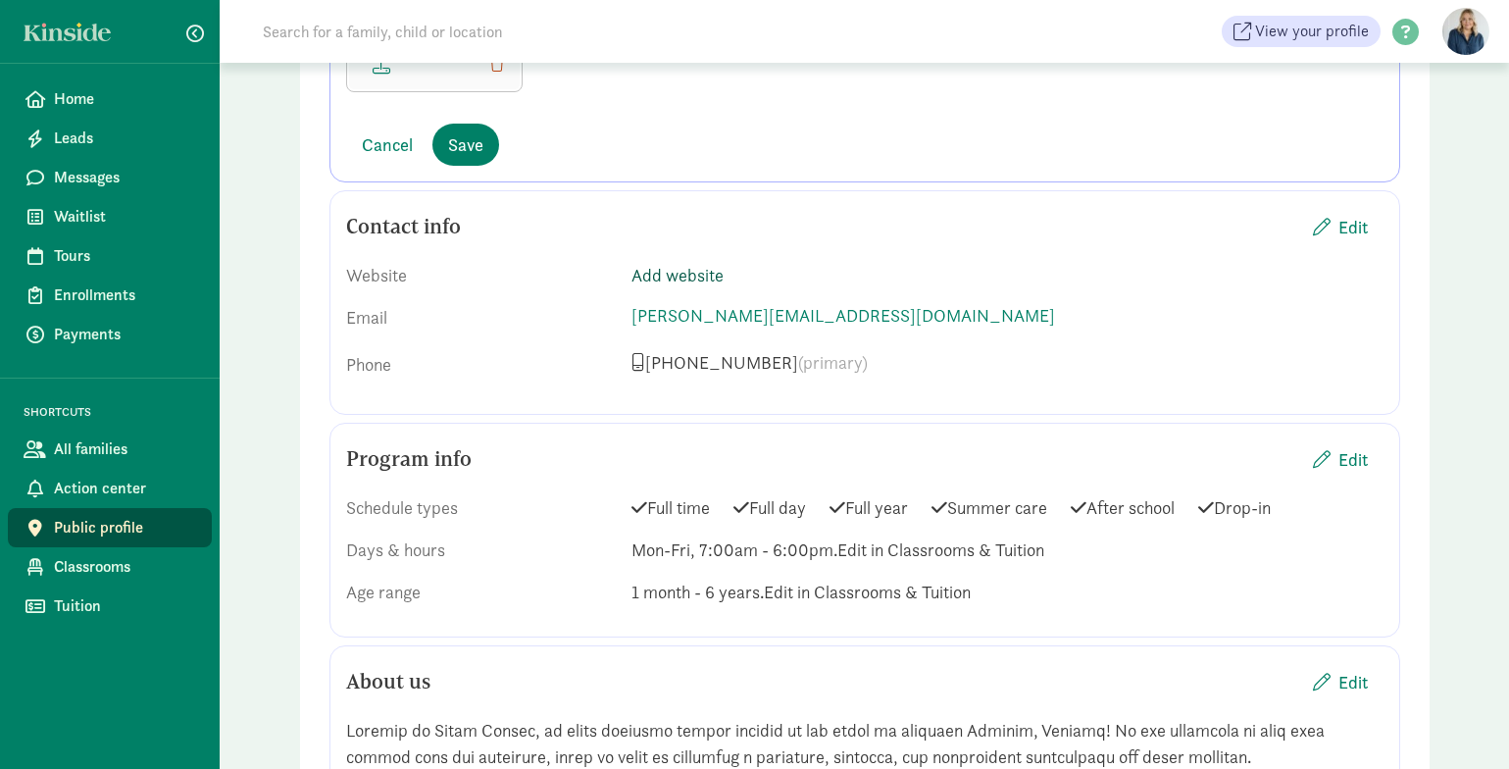
click at [688, 278] on link "Add website" at bounding box center [678, 275] width 92 height 23
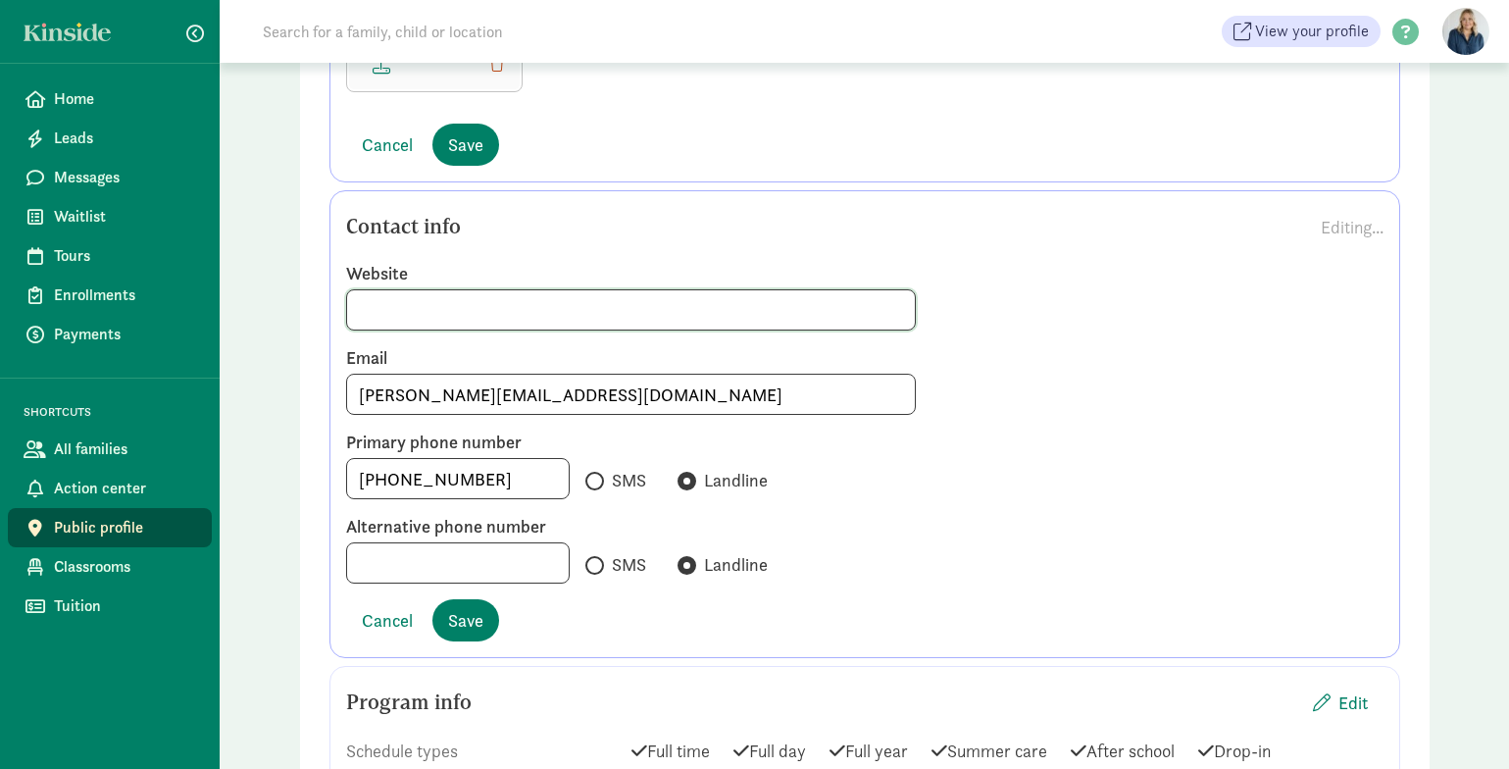
click at [634, 316] on input at bounding box center [631, 309] width 569 height 39
type input "earlyalpine.com"
click at [473, 613] on span "Save" at bounding box center [465, 620] width 35 height 26
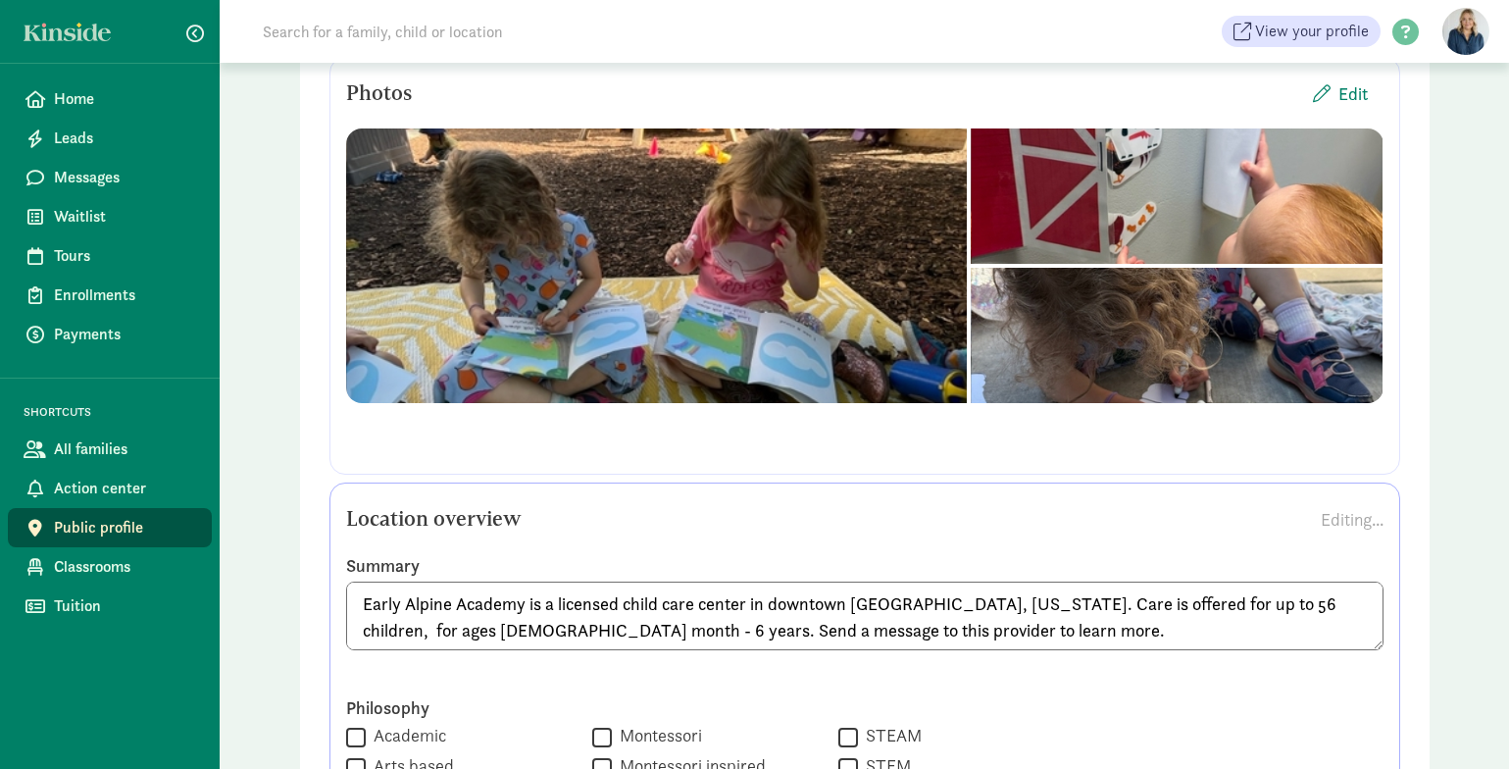
scroll to position [492, 0]
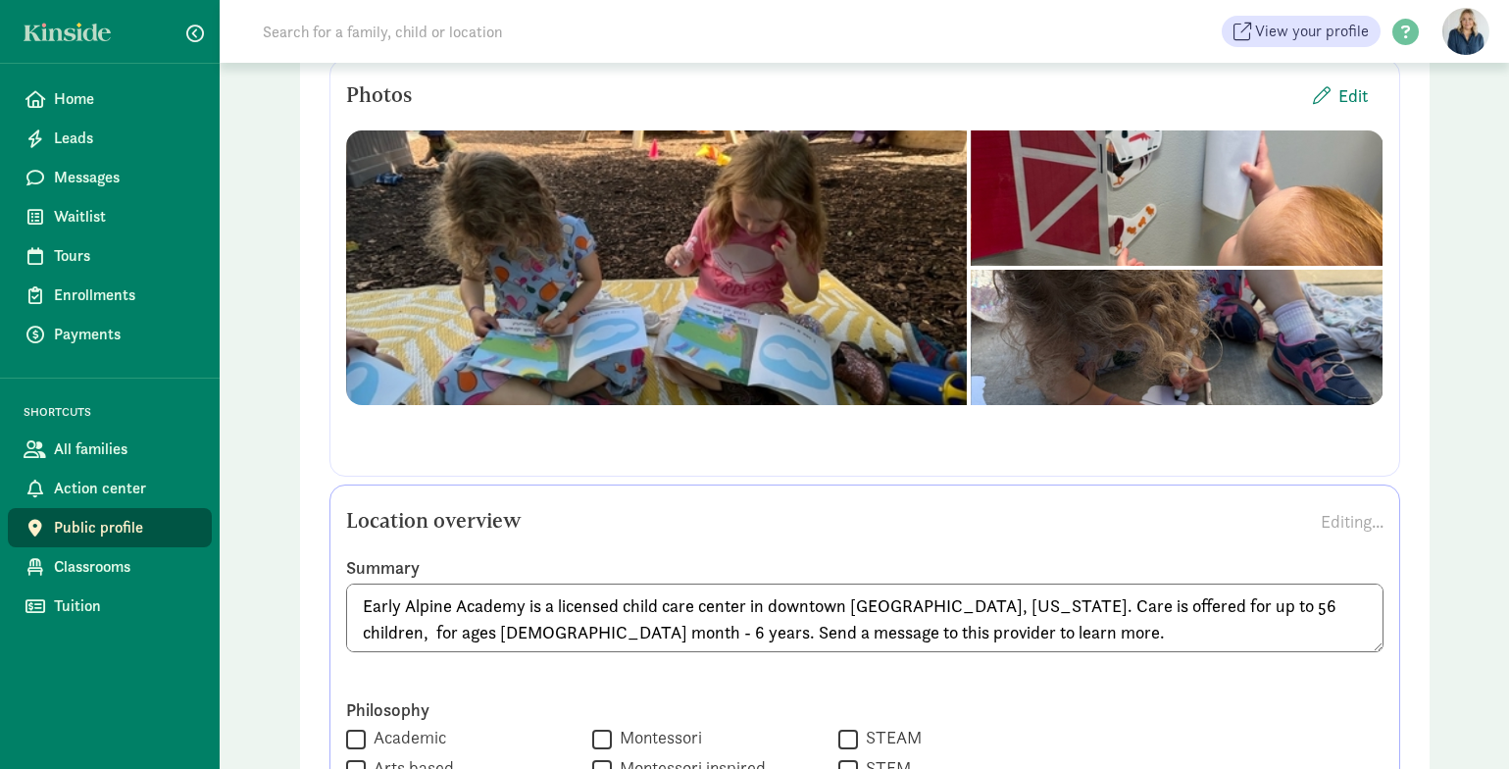
click at [1209, 571] on label "Summary" at bounding box center [865, 568] width 1038 height 24
click at [1187, 648] on textarea "Early Alpine Academy is a licensed child care center in downtown Bozeman, Monta…" at bounding box center [865, 617] width 1038 height 69
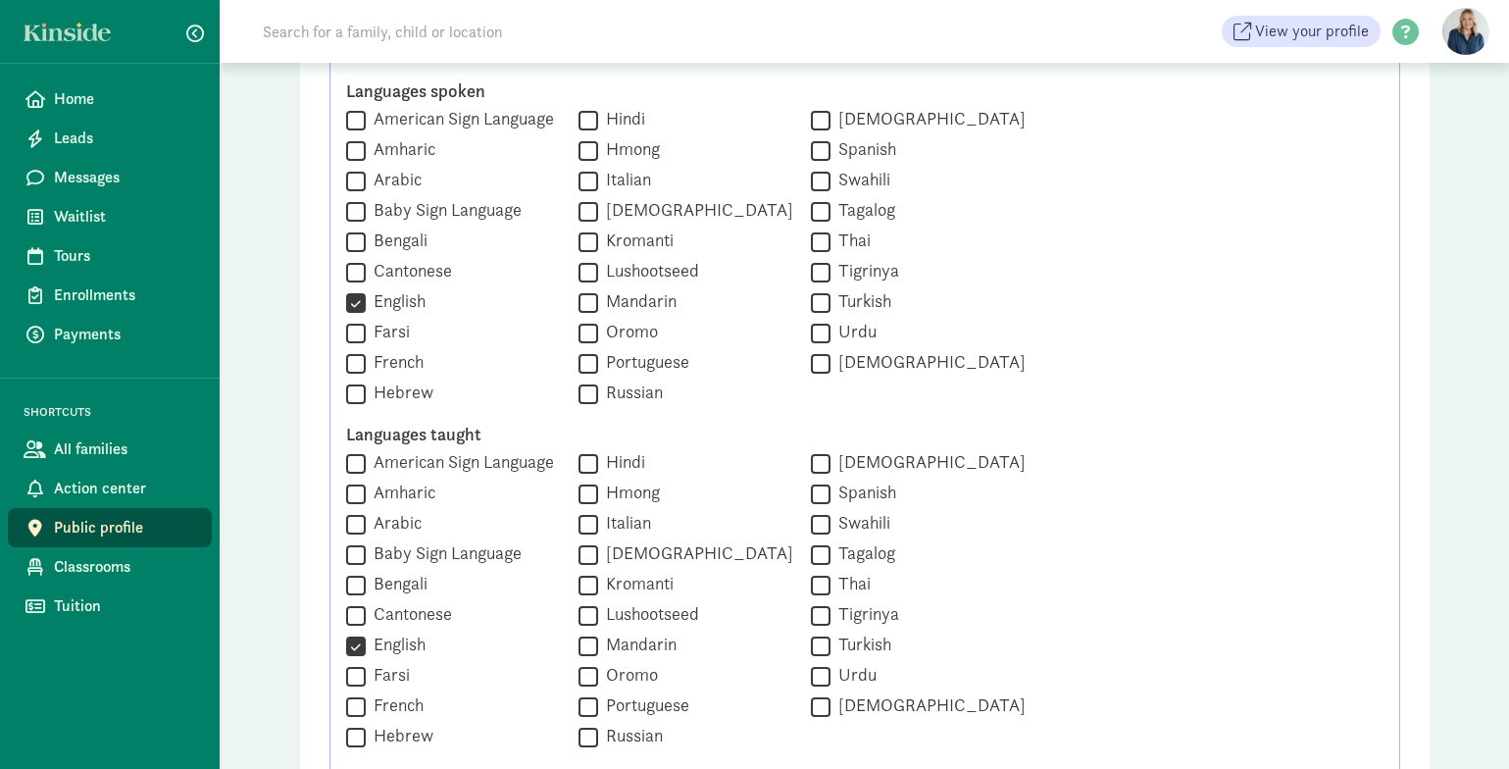
scroll to position [1726, 0]
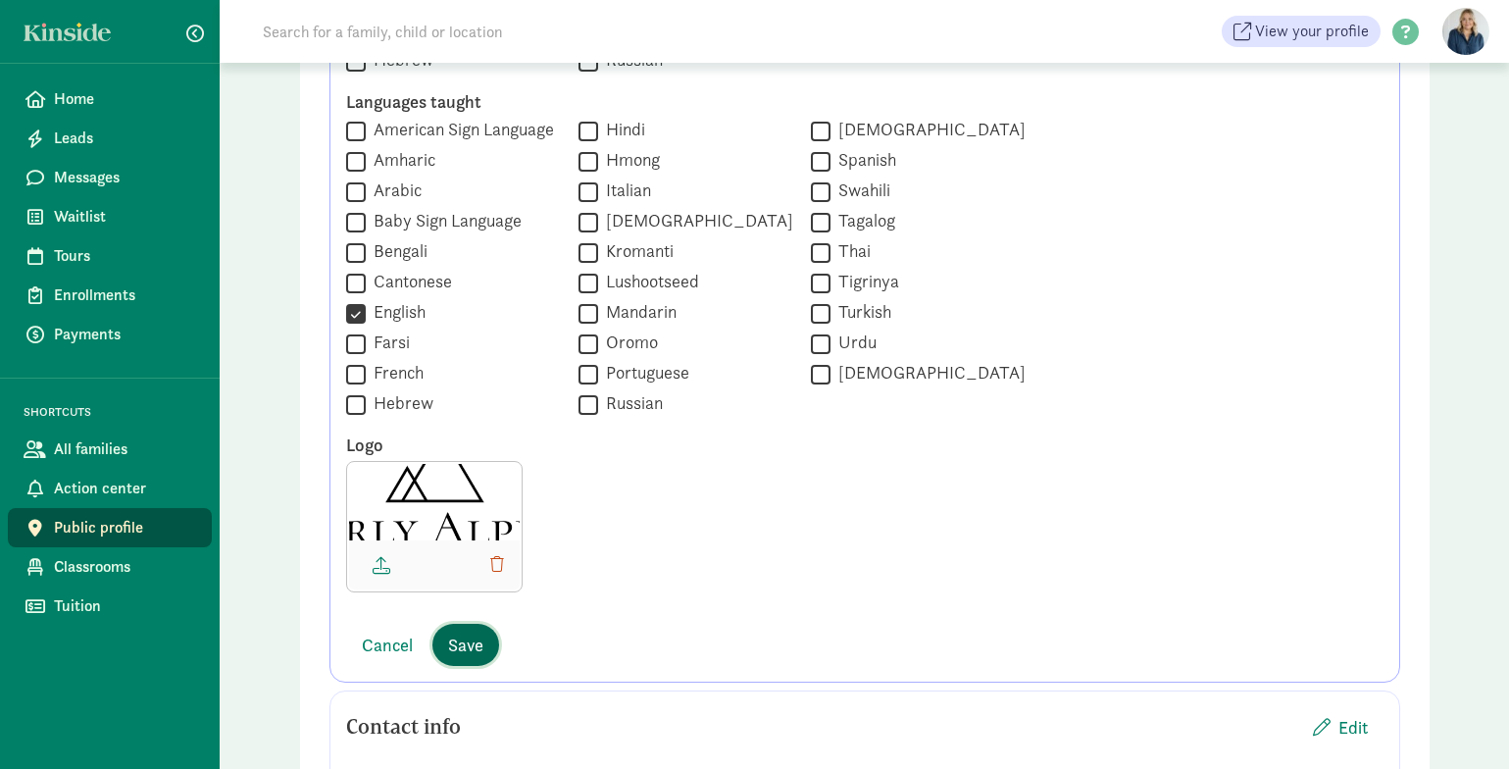
click at [473, 645] on span "Save" at bounding box center [465, 645] width 35 height 26
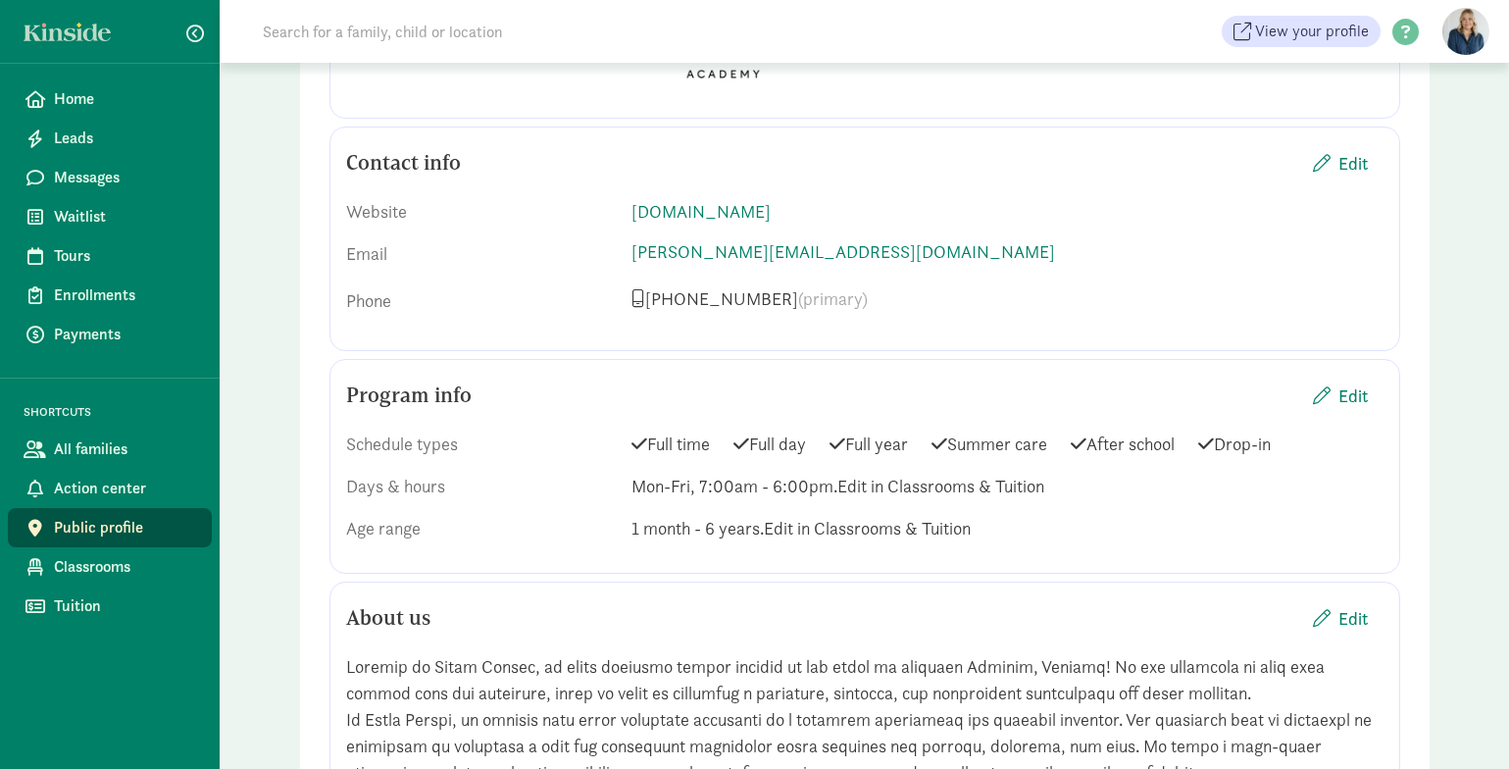
scroll to position [1322, 0]
click at [1342, 384] on span "Edit" at bounding box center [1353, 397] width 29 height 26
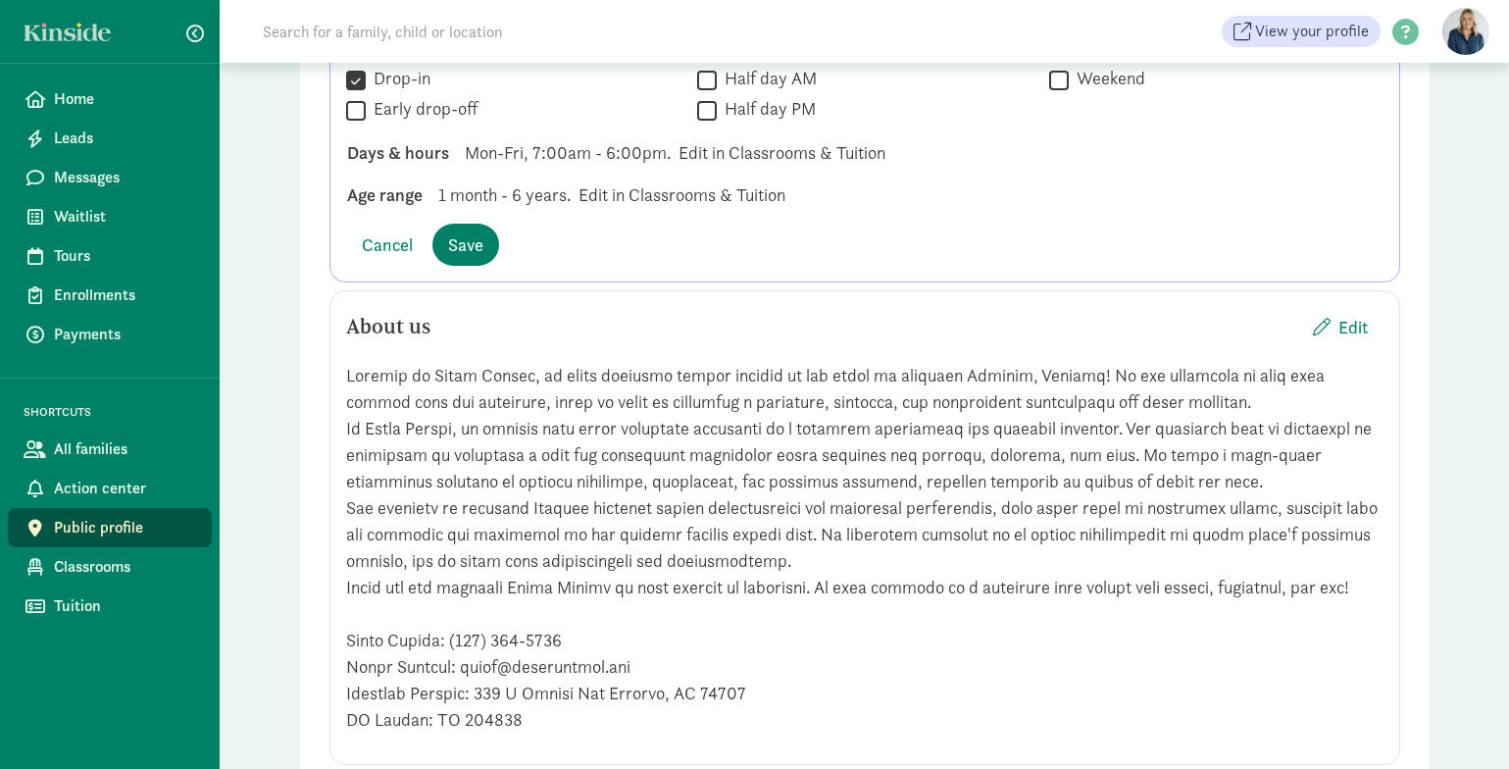
scroll to position [1954, 0]
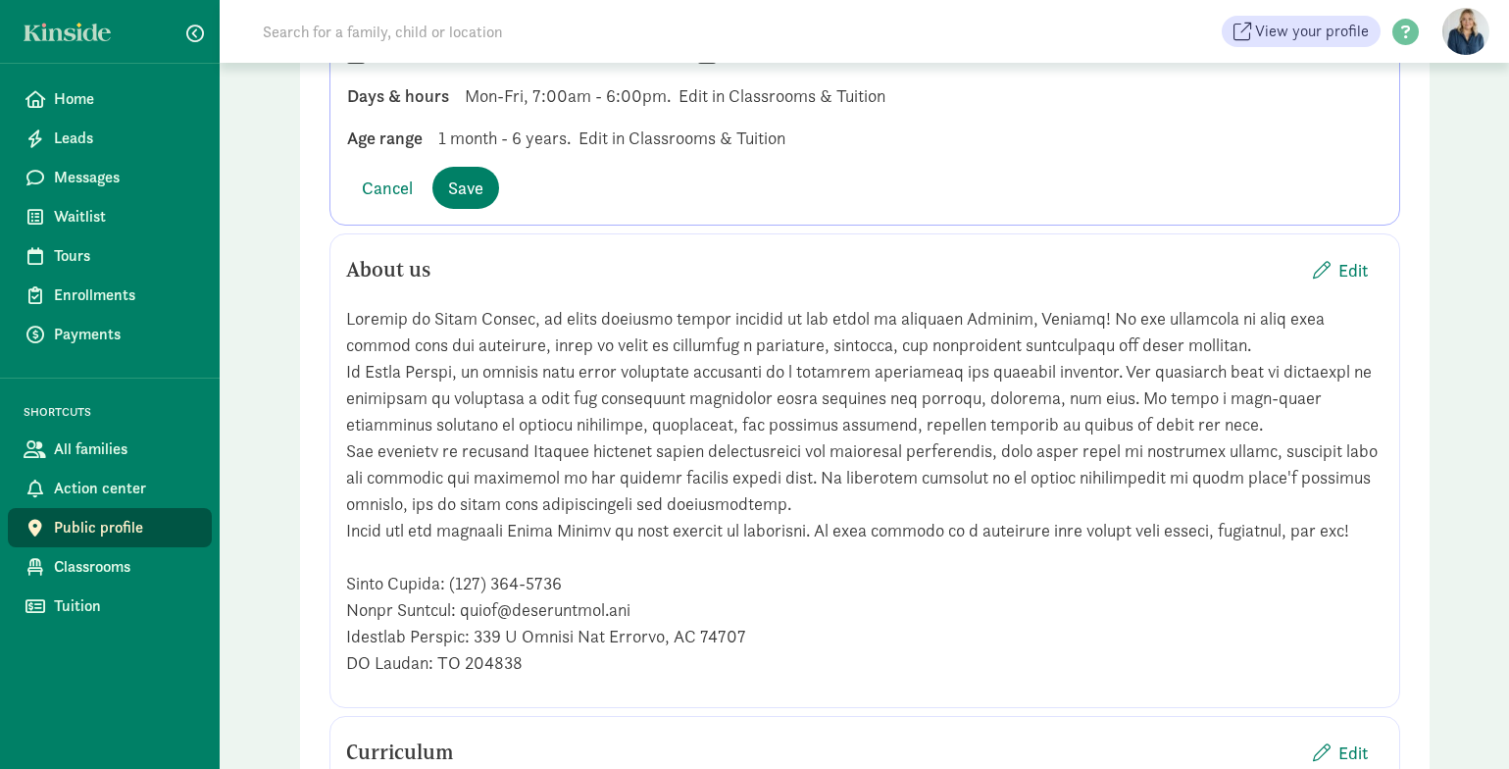
click at [464, 125] on span "1 month - 6 years." at bounding box center [504, 138] width 132 height 26
click at [497, 125] on span "1 month - 6 years." at bounding box center [504, 138] width 132 height 26
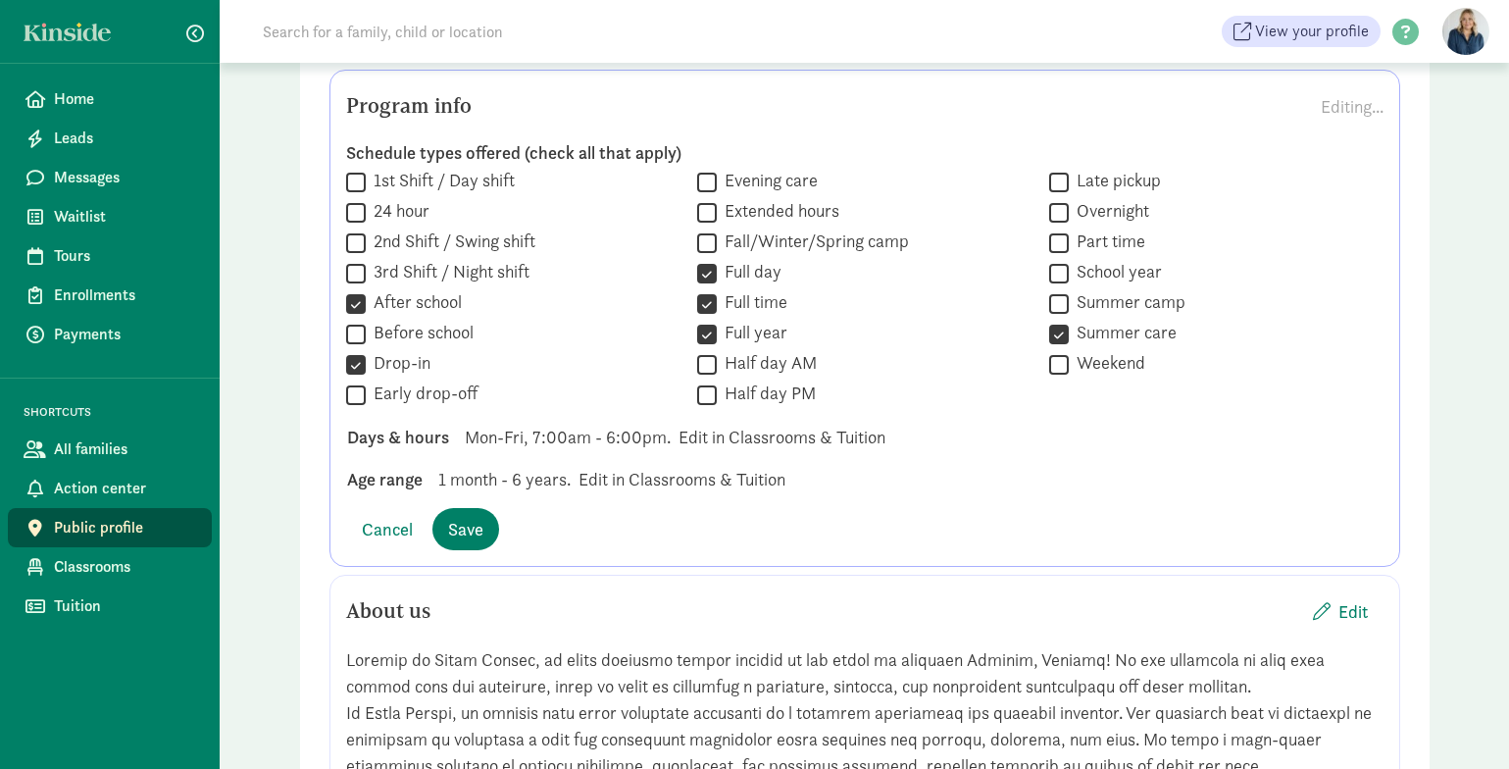
scroll to position [1612, 0]
click at [89, 568] on span "Classrooms" at bounding box center [125, 567] width 142 height 24
